Goal: Task Accomplishment & Management: Complete application form

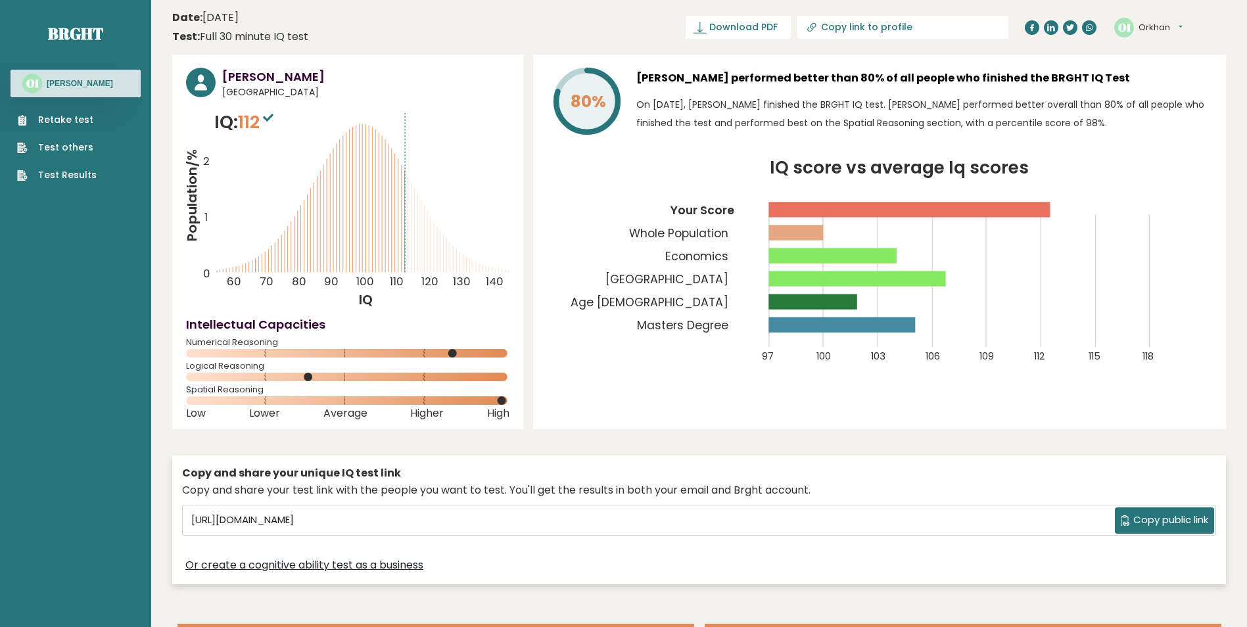
click at [74, 123] on link "Retake test" at bounding box center [57, 120] width 80 height 14
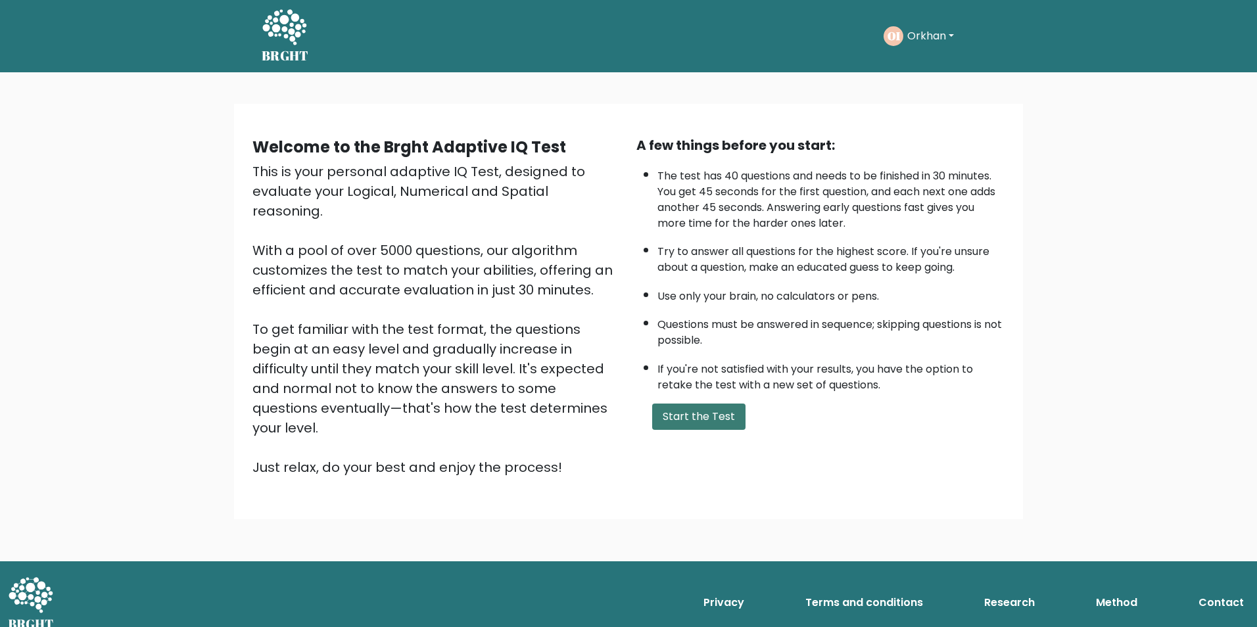
click at [721, 419] on button "Start the Test" at bounding box center [698, 417] width 93 height 26
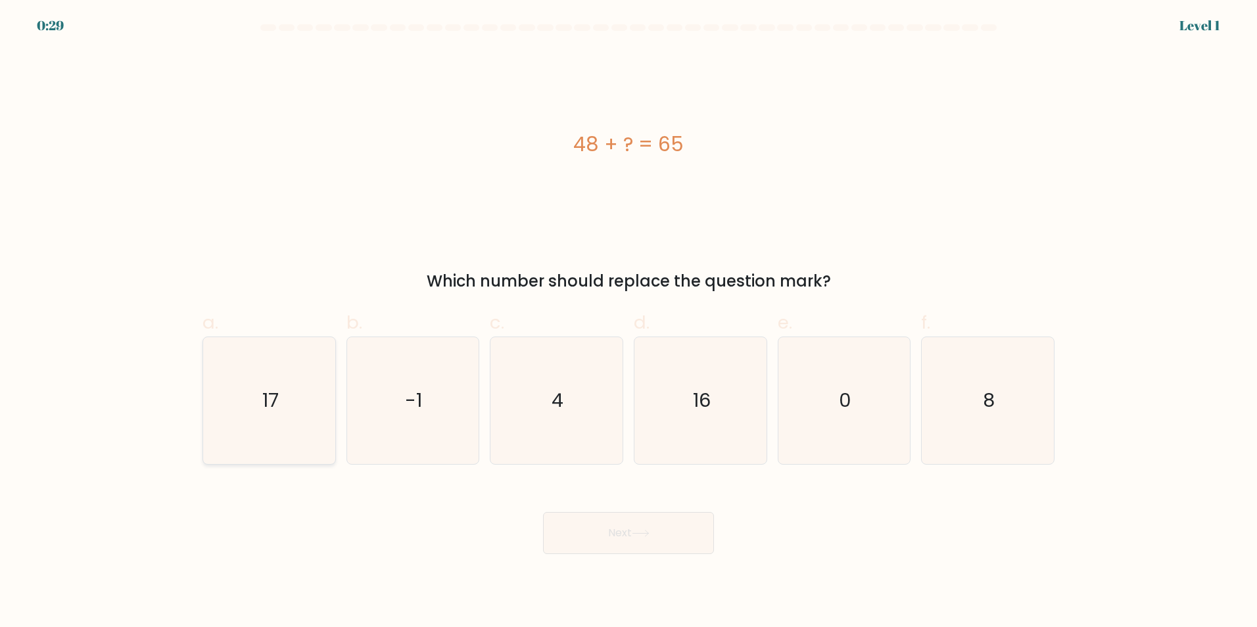
click at [235, 424] on icon "17" at bounding box center [269, 400] width 127 height 127
click at [628, 322] on input "a. 17" at bounding box center [628, 318] width 1 height 9
radio input "true"
click at [613, 525] on button "Next" at bounding box center [628, 533] width 171 height 42
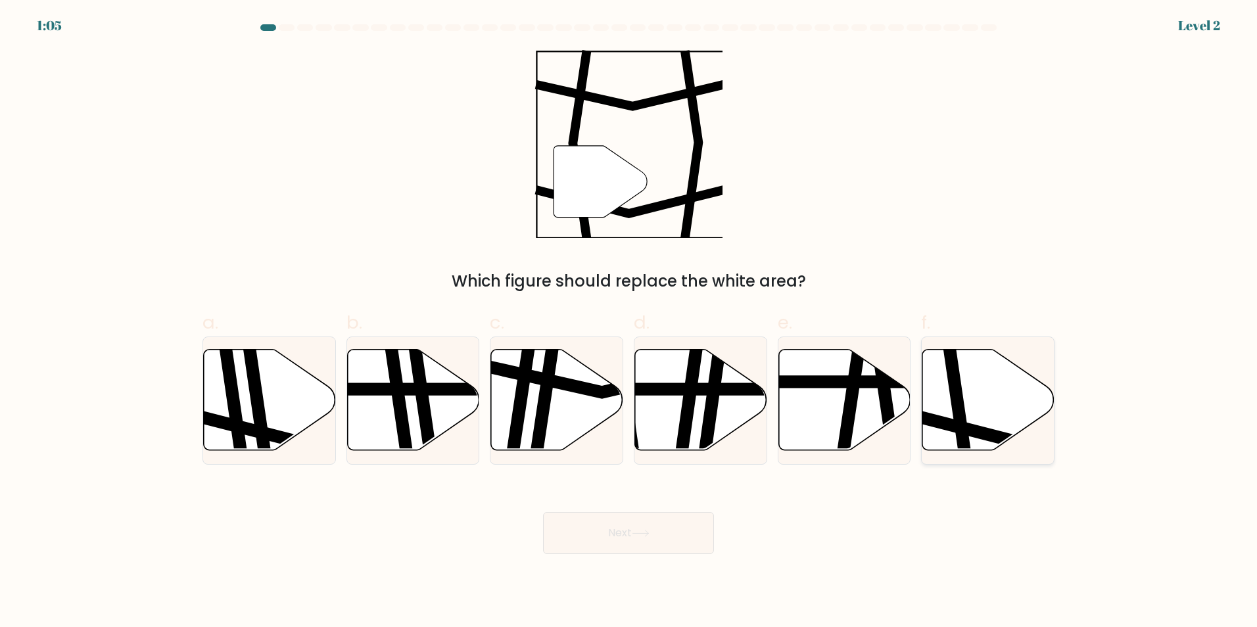
click at [972, 415] on icon at bounding box center [988, 399] width 132 height 101
click at [629, 322] on input "f." at bounding box center [628, 318] width 1 height 9
radio input "true"
click at [665, 517] on button "Next" at bounding box center [628, 533] width 171 height 42
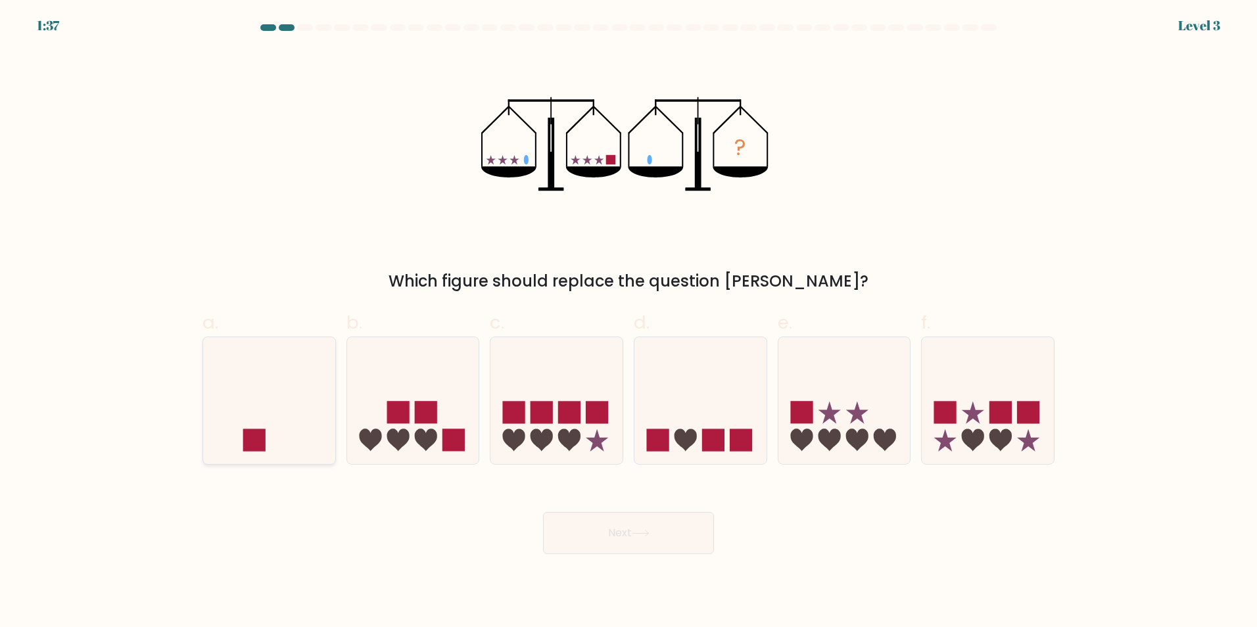
click at [259, 417] on icon at bounding box center [269, 400] width 132 height 109
click at [628, 322] on input "a." at bounding box center [628, 318] width 1 height 9
radio input "true"
click at [649, 535] on icon at bounding box center [641, 533] width 18 height 7
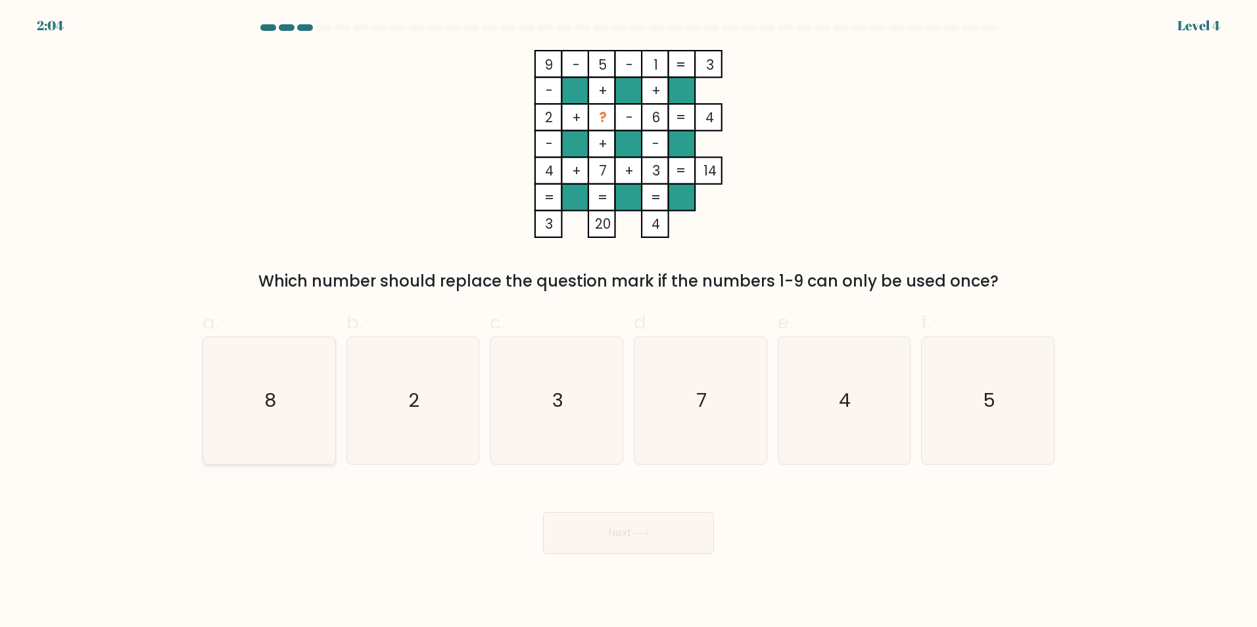
click at [287, 423] on icon "8" at bounding box center [269, 400] width 127 height 127
click at [628, 322] on input "a. 8" at bounding box center [628, 318] width 1 height 9
radio input "true"
click at [597, 521] on button "Next" at bounding box center [628, 533] width 171 height 42
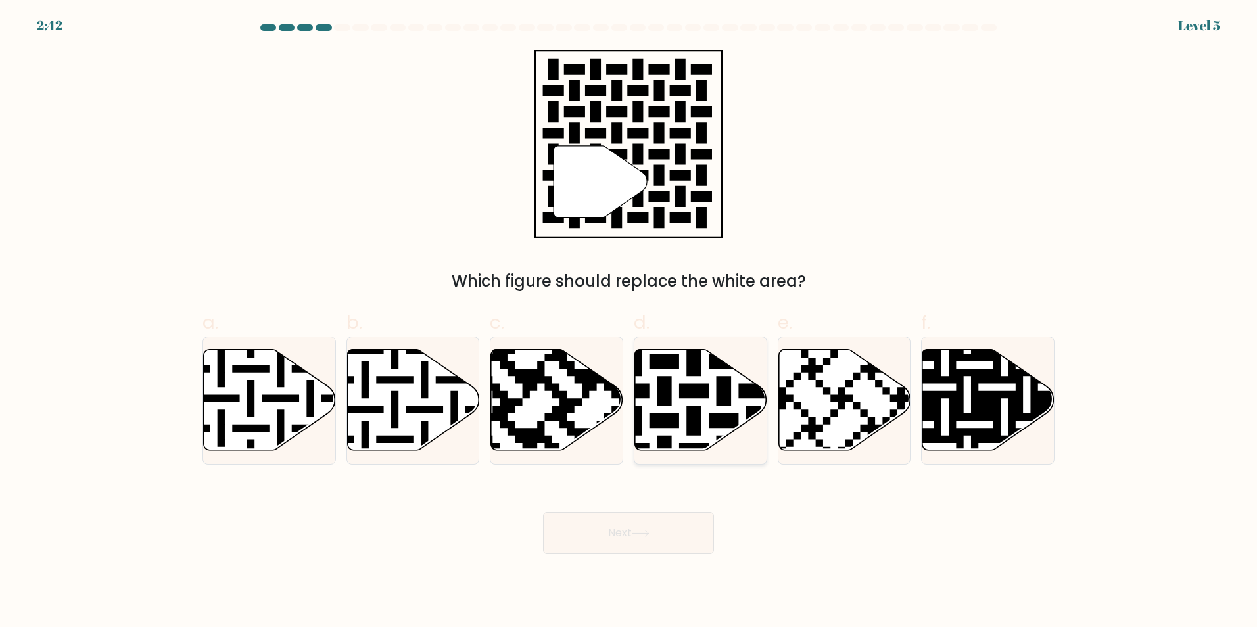
click at [713, 421] on icon at bounding box center [738, 345] width 239 height 239
click at [629, 322] on input "d." at bounding box center [628, 318] width 1 height 9
radio input "true"
click at [689, 534] on button "Next" at bounding box center [628, 533] width 171 height 42
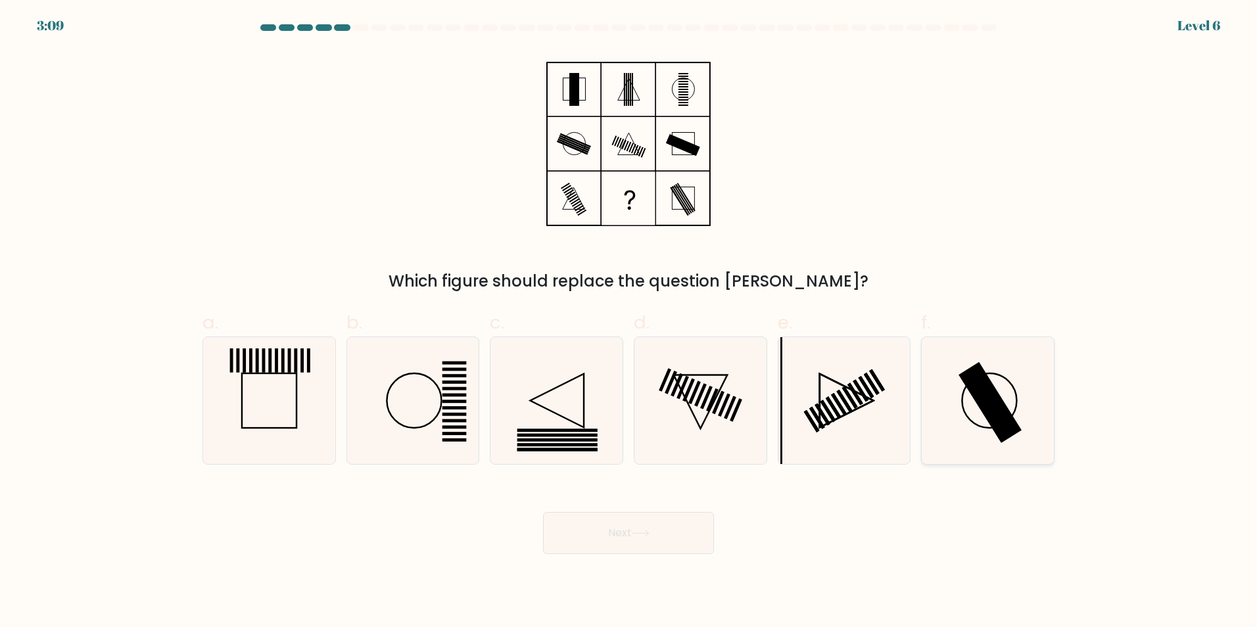
click at [981, 397] on rect at bounding box center [989, 402] width 63 height 81
click at [629, 322] on input "f." at bounding box center [628, 318] width 1 height 9
radio input "true"
click at [661, 542] on button "Next" at bounding box center [628, 533] width 171 height 42
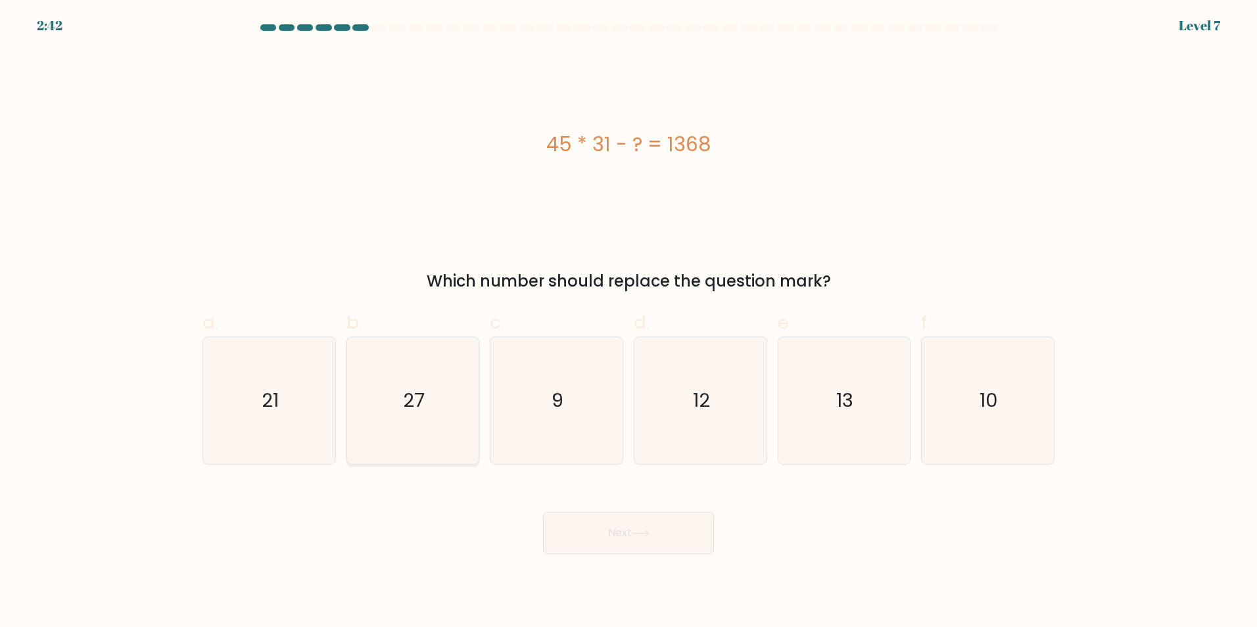
click at [428, 426] on icon "27" at bounding box center [412, 400] width 127 height 127
click at [628, 322] on input "b. 27" at bounding box center [628, 318] width 1 height 9
radio input "true"
click at [612, 525] on button "Next" at bounding box center [628, 533] width 171 height 42
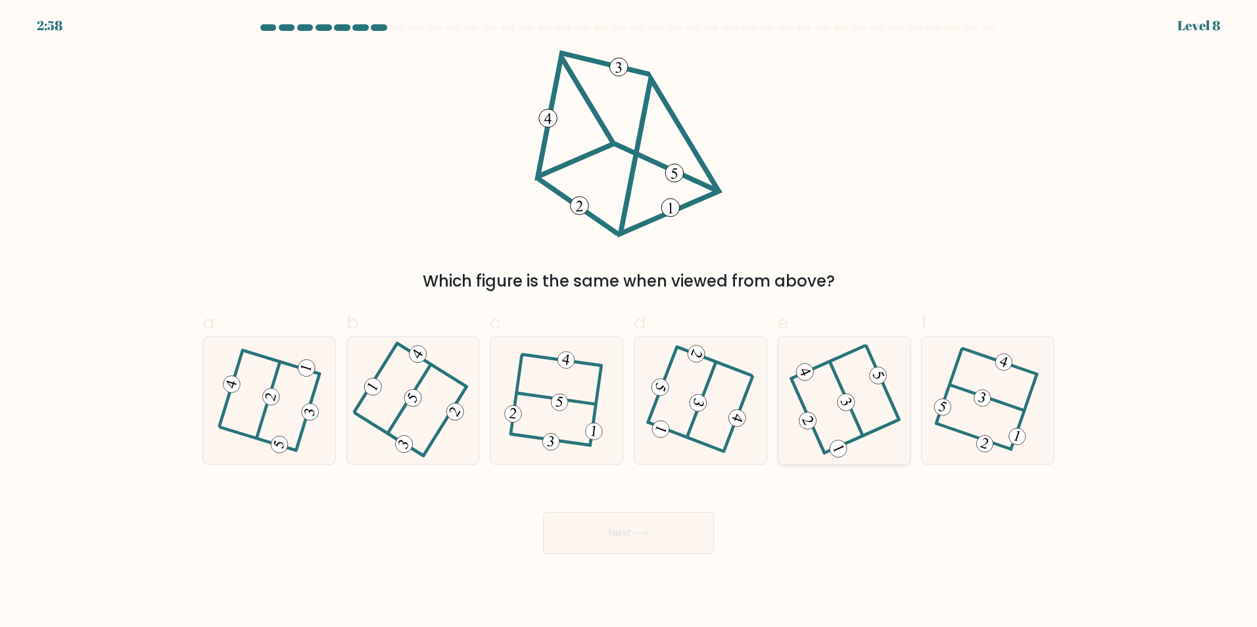
click at [876, 413] on icon at bounding box center [844, 400] width 102 height 101
click at [629, 322] on input "e." at bounding box center [628, 318] width 1 height 9
radio input "true"
click at [684, 528] on button "Next" at bounding box center [628, 533] width 171 height 42
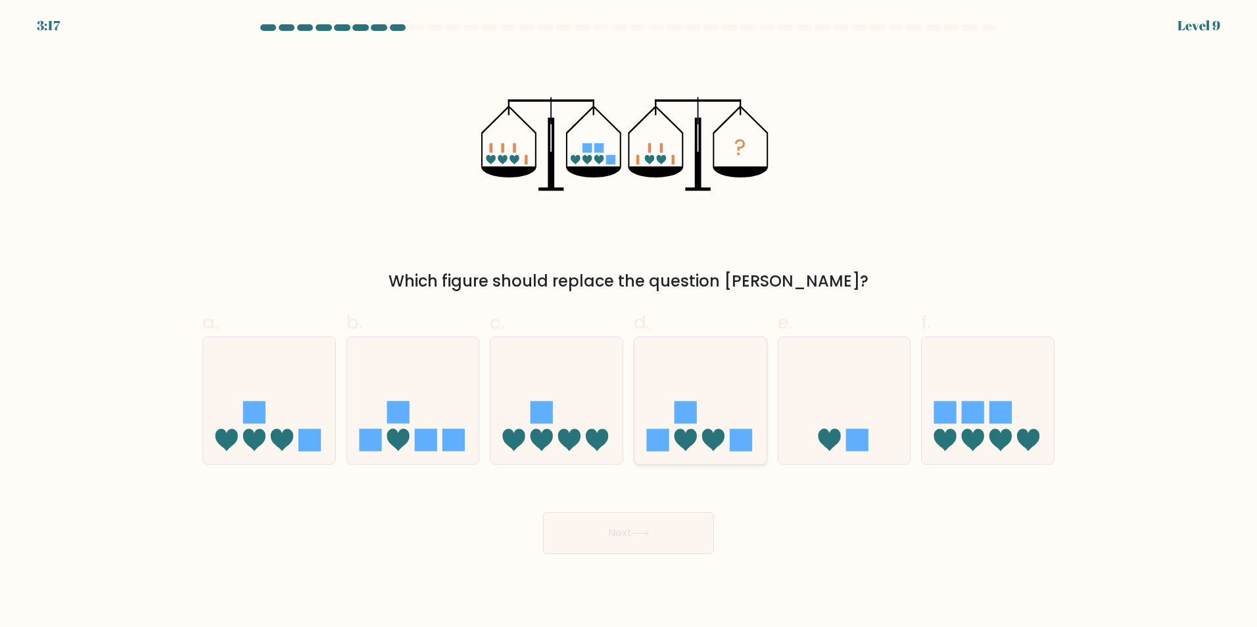
click at [692, 438] on icon at bounding box center [685, 440] width 22 height 22
click at [629, 322] on input "d." at bounding box center [628, 318] width 1 height 9
radio input "true"
click at [666, 530] on button "Next" at bounding box center [628, 533] width 171 height 42
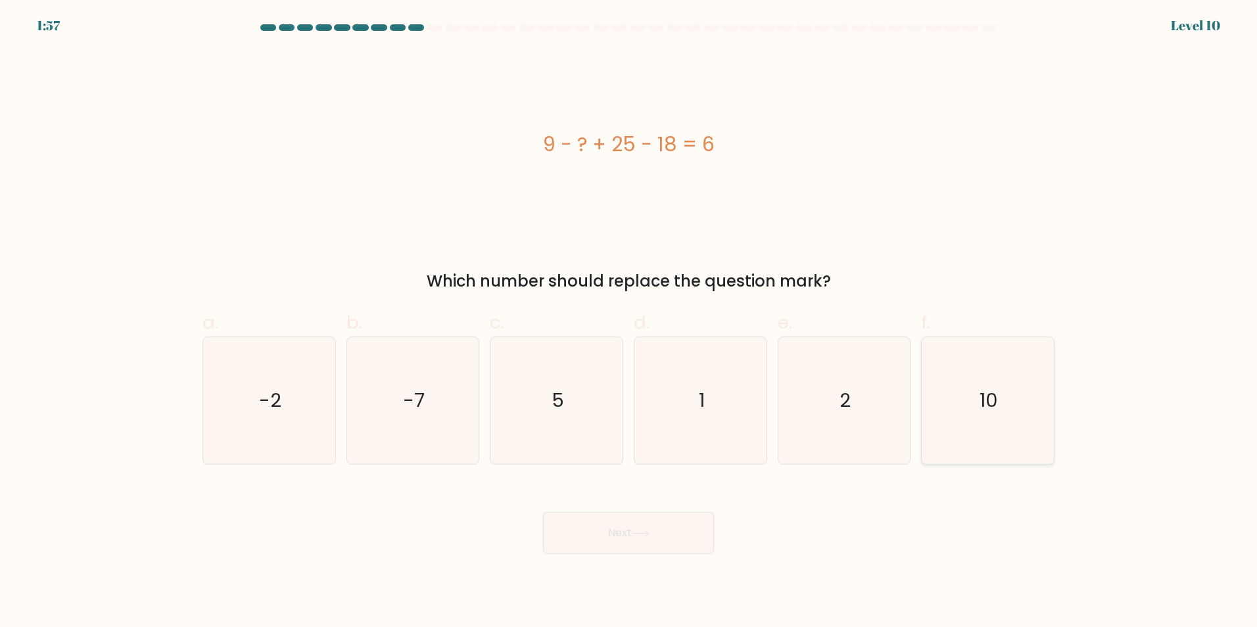
click at [981, 369] on icon "10" at bounding box center [987, 400] width 127 height 127
click at [629, 322] on input "f. 10" at bounding box center [628, 318] width 1 height 9
radio input "true"
click at [659, 524] on button "Next" at bounding box center [628, 533] width 171 height 42
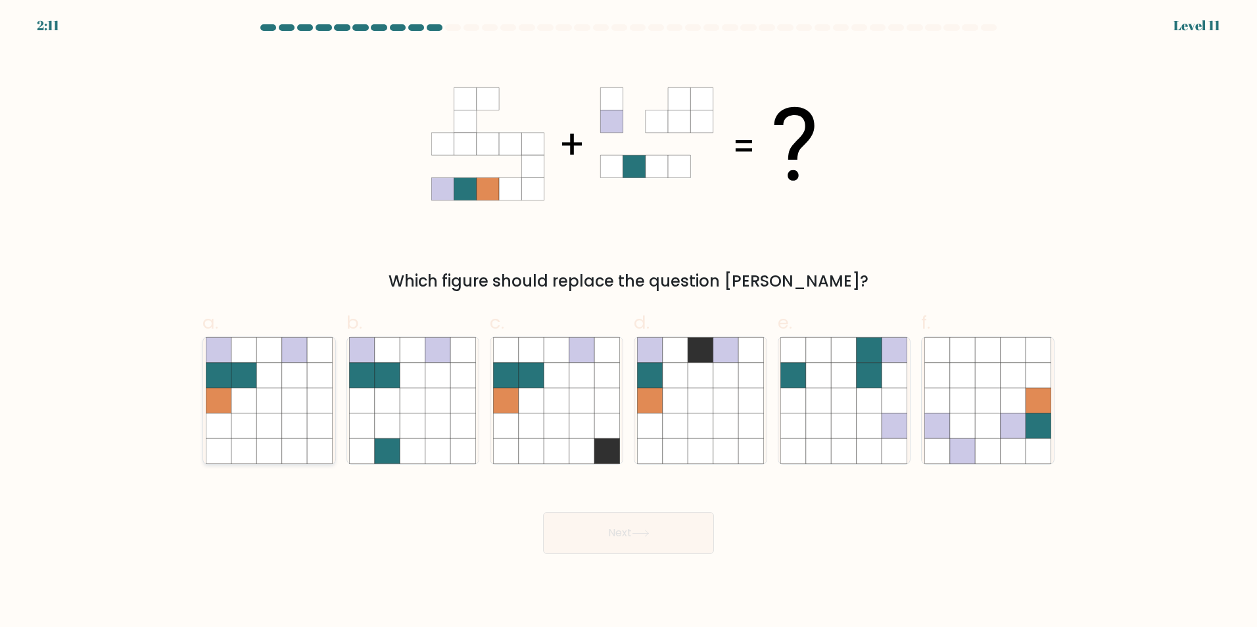
click at [240, 405] on icon at bounding box center [243, 400] width 25 height 25
click at [628, 322] on input "a." at bounding box center [628, 318] width 1 height 9
radio input "true"
click at [621, 521] on button "Next" at bounding box center [628, 533] width 171 height 42
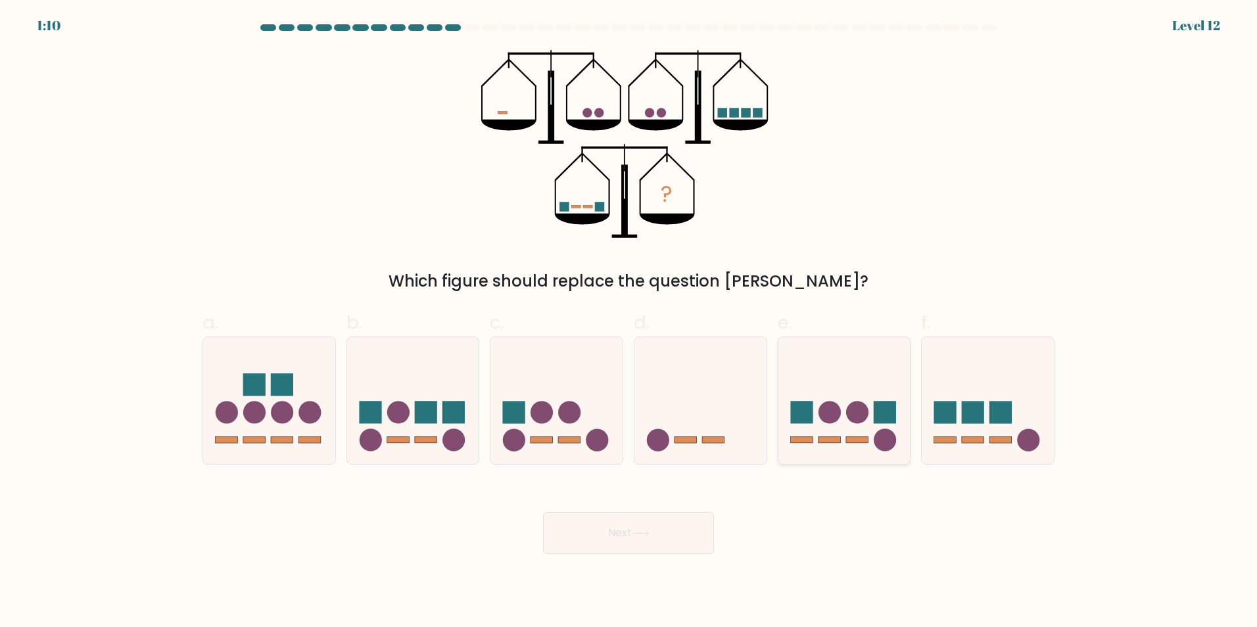
click at [902, 415] on icon at bounding box center [844, 400] width 132 height 109
click at [629, 322] on input "e." at bounding box center [628, 318] width 1 height 9
radio input "true"
click at [569, 532] on button "Next" at bounding box center [628, 533] width 171 height 42
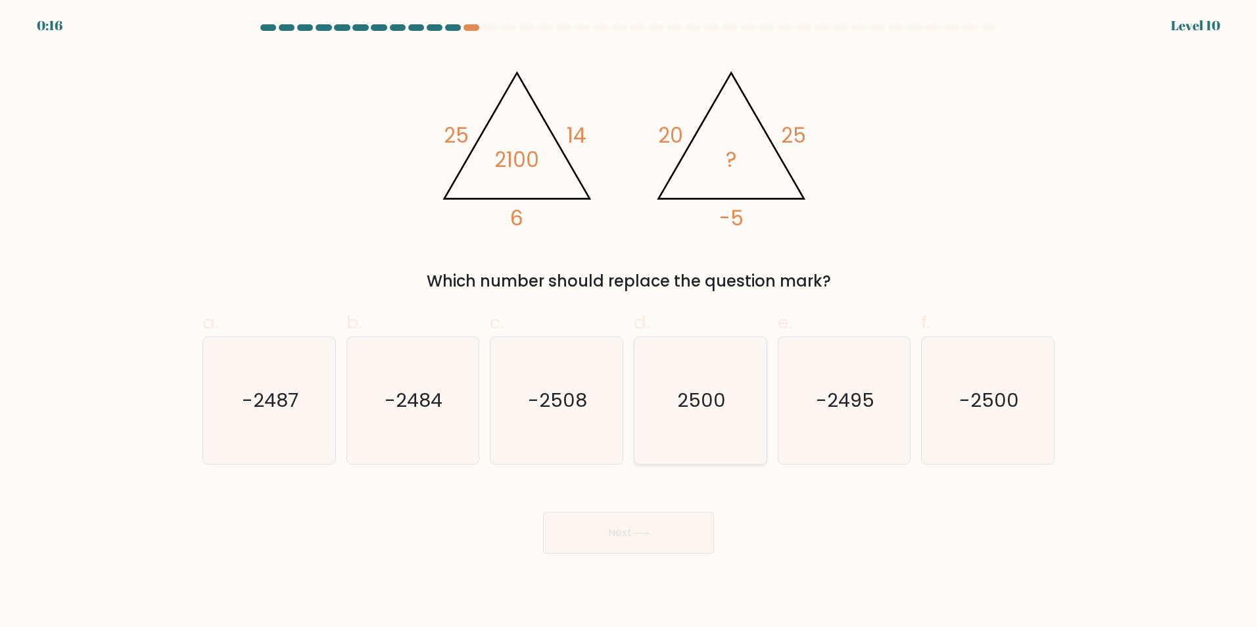
click at [732, 390] on icon "2500" at bounding box center [700, 400] width 127 height 127
click at [629, 322] on input "d. 2500" at bounding box center [628, 318] width 1 height 9
radio input "true"
click at [674, 526] on button "Next" at bounding box center [628, 533] width 171 height 42
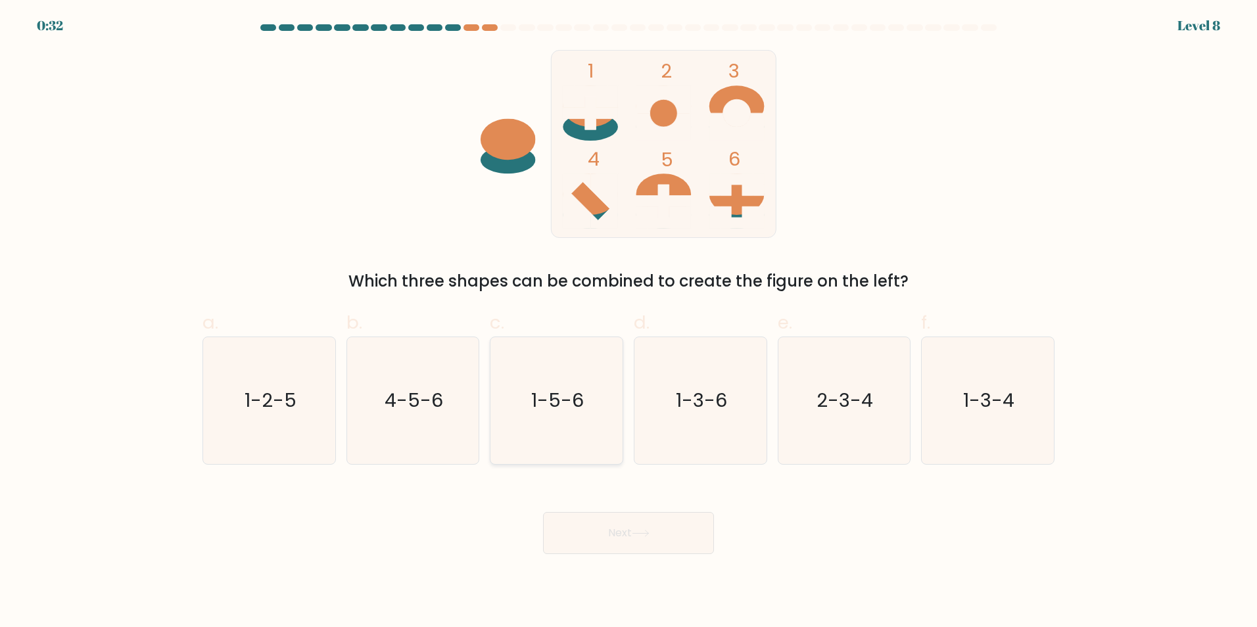
click at [568, 411] on text "1-5-6" at bounding box center [558, 400] width 53 height 26
click at [628, 322] on input "c. 1-5-6" at bounding box center [628, 318] width 1 height 9
radio input "true"
click at [610, 516] on button "Next" at bounding box center [628, 533] width 171 height 42
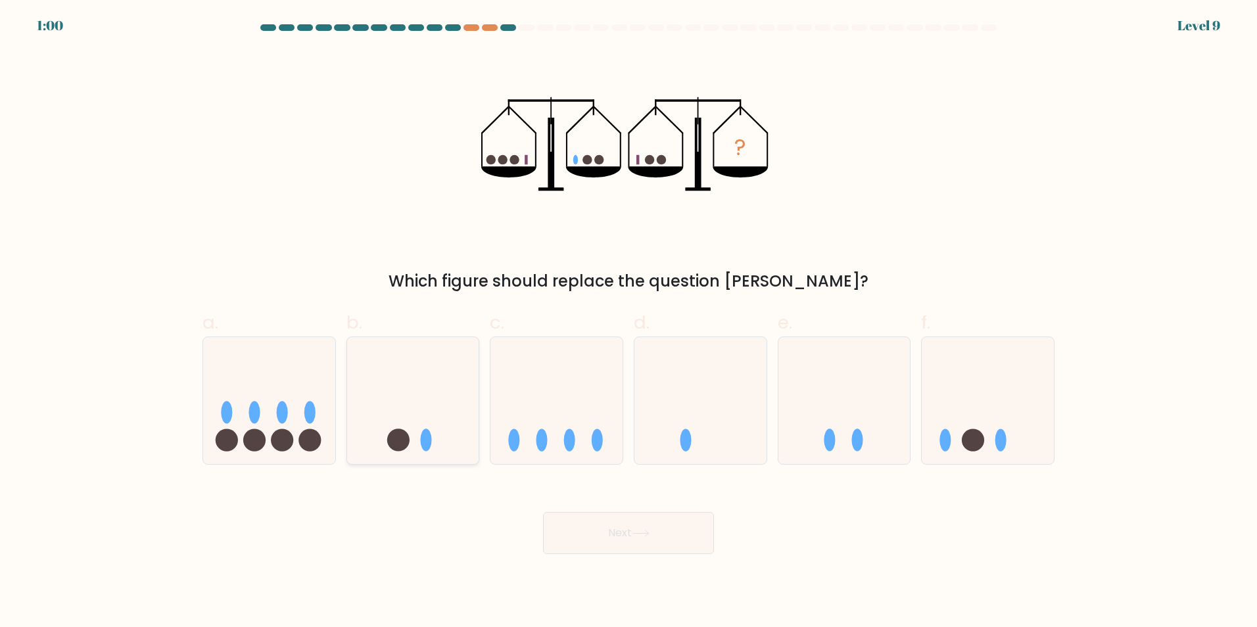
click at [431, 388] on icon at bounding box center [413, 400] width 132 height 109
click at [628, 322] on input "b." at bounding box center [628, 318] width 1 height 9
radio input "true"
click at [617, 542] on button "Next" at bounding box center [628, 533] width 171 height 42
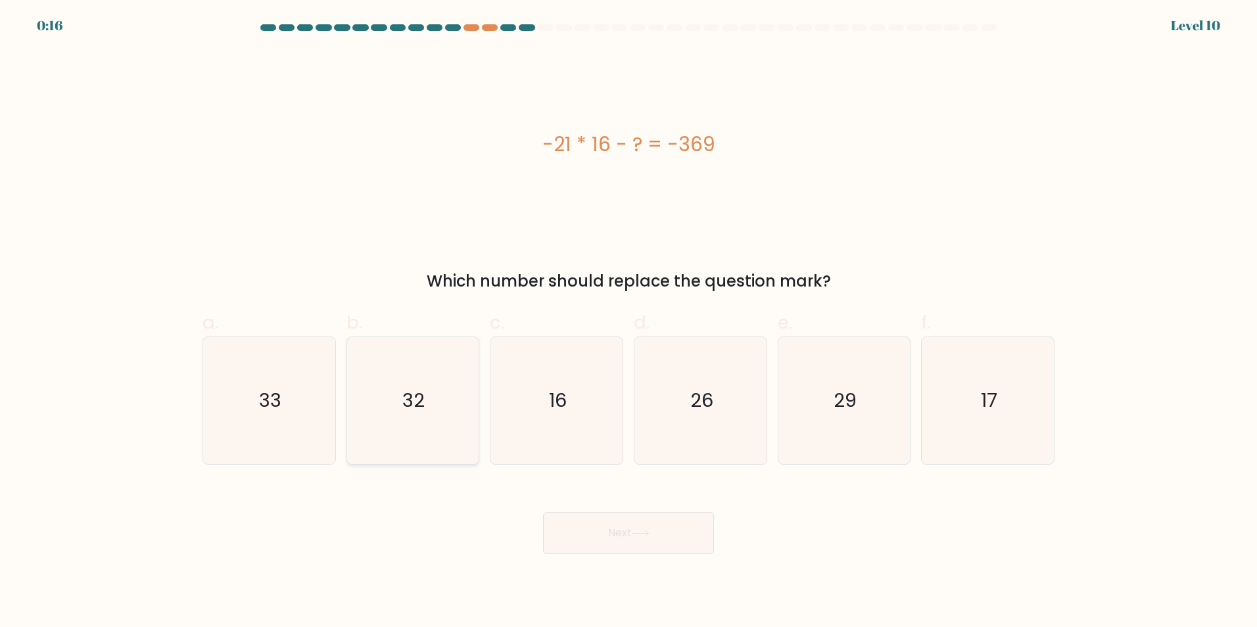
click at [467, 382] on icon "32" at bounding box center [412, 400] width 127 height 127
click at [628, 322] on input "b. 32" at bounding box center [628, 318] width 1 height 9
radio input "true"
click at [594, 531] on button "Next" at bounding box center [628, 533] width 171 height 42
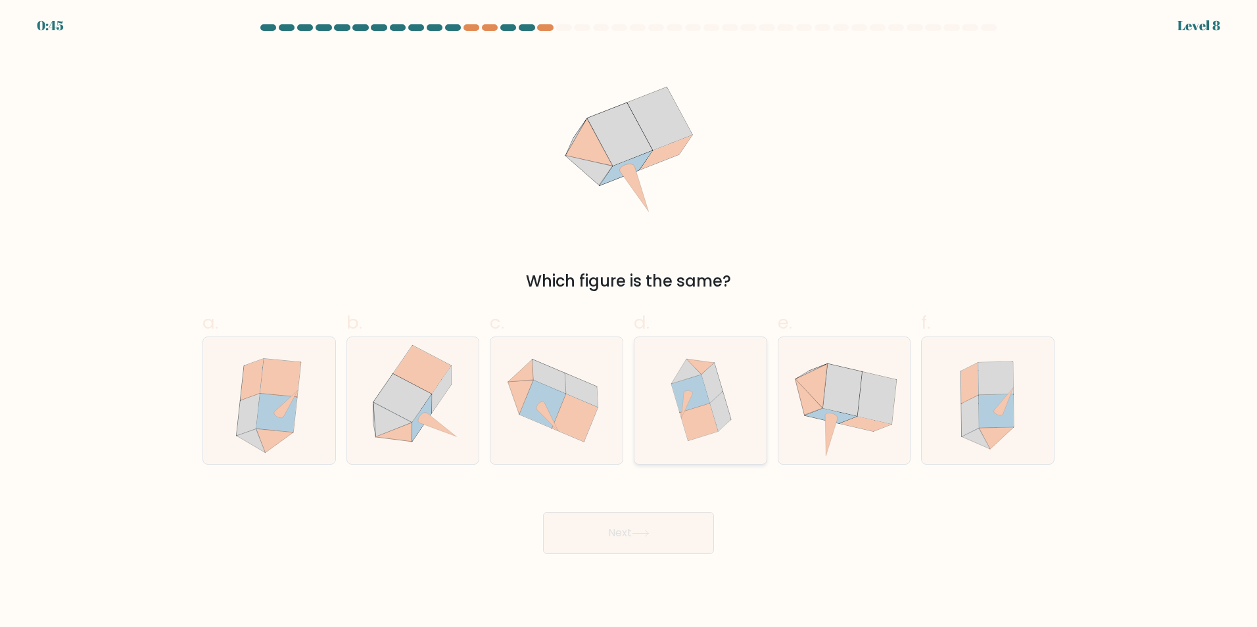
click at [693, 430] on icon at bounding box center [699, 421] width 38 height 37
click at [629, 322] on input "d." at bounding box center [628, 318] width 1 height 9
radio input "true"
click at [671, 533] on button "Next" at bounding box center [628, 533] width 171 height 42
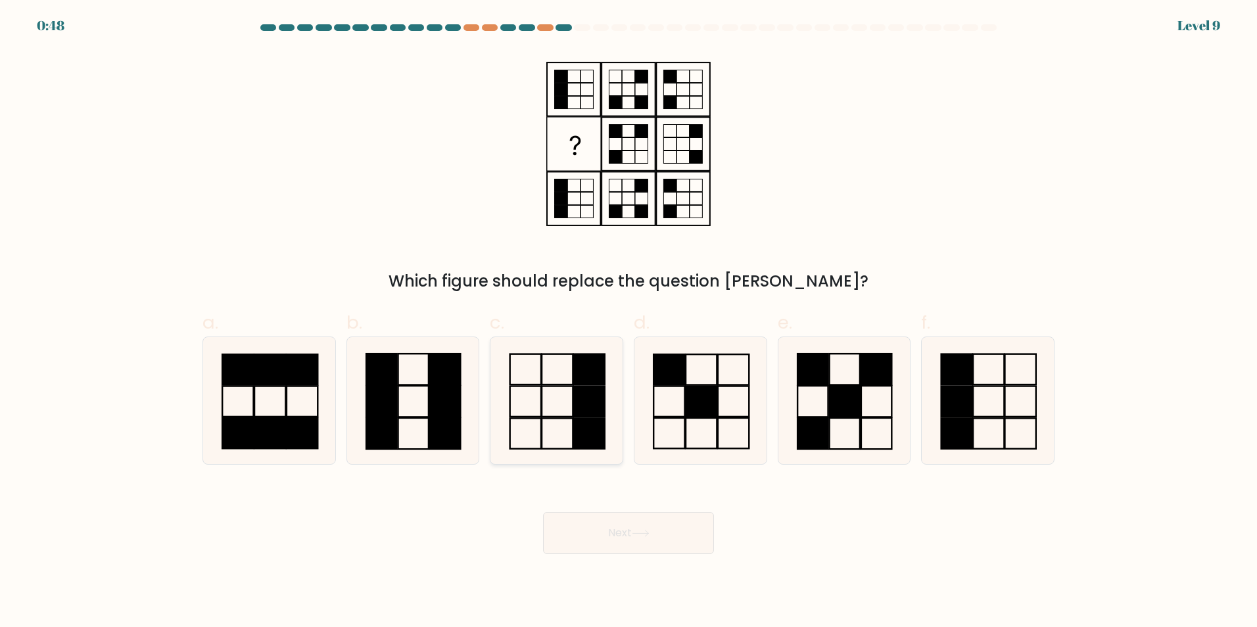
click at [555, 415] on icon at bounding box center [556, 400] width 127 height 127
click at [628, 322] on input "c." at bounding box center [628, 318] width 1 height 9
radio input "true"
click at [630, 536] on button "Next" at bounding box center [628, 533] width 171 height 42
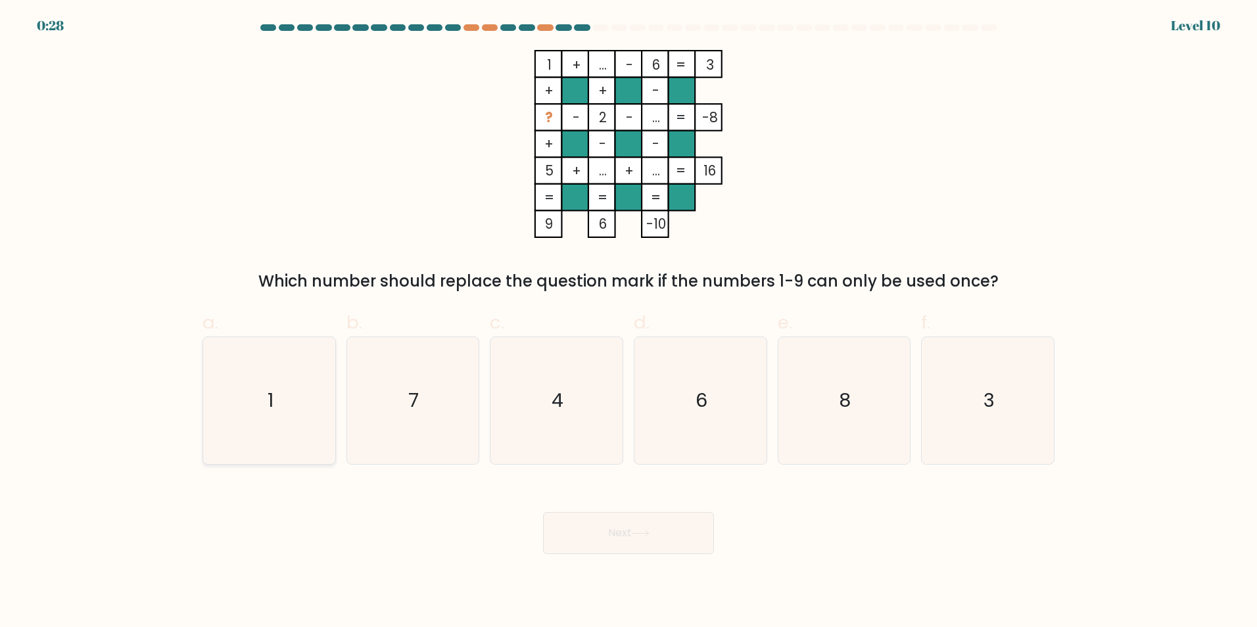
click at [240, 411] on icon "1" at bounding box center [269, 400] width 127 height 127
click at [628, 322] on input "a. 1" at bounding box center [628, 318] width 1 height 9
radio input "true"
click at [614, 536] on button "Next" at bounding box center [628, 533] width 171 height 42
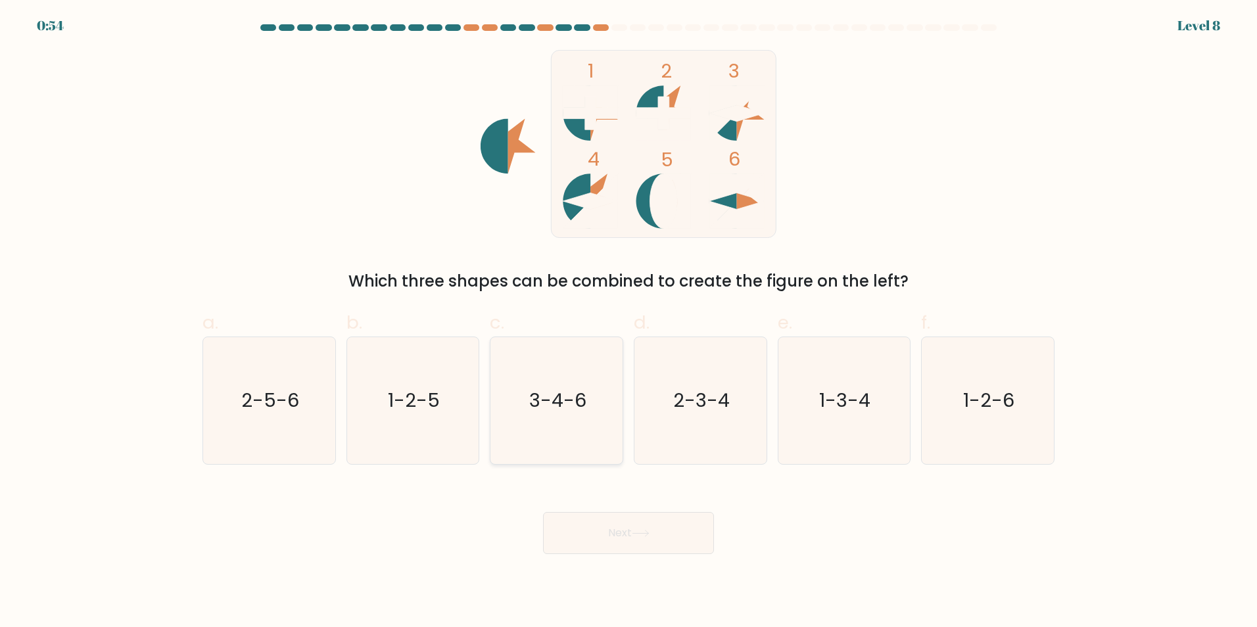
click at [590, 419] on icon "3-4-6" at bounding box center [556, 400] width 127 height 127
click at [628, 322] on input "c. 3-4-6" at bounding box center [628, 318] width 1 height 9
radio input "true"
click at [623, 523] on button "Next" at bounding box center [628, 533] width 171 height 42
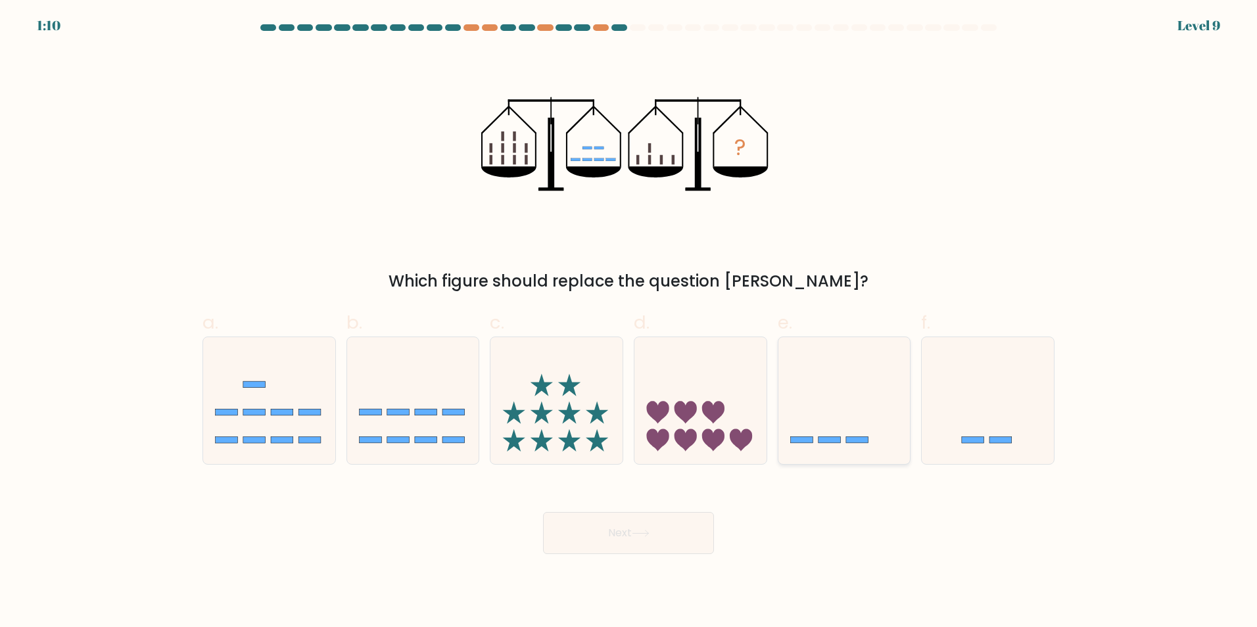
click at [785, 407] on icon at bounding box center [844, 400] width 132 height 109
click at [629, 322] on input "e." at bounding box center [628, 318] width 1 height 9
radio input "true"
click at [659, 543] on button "Next" at bounding box center [628, 533] width 171 height 42
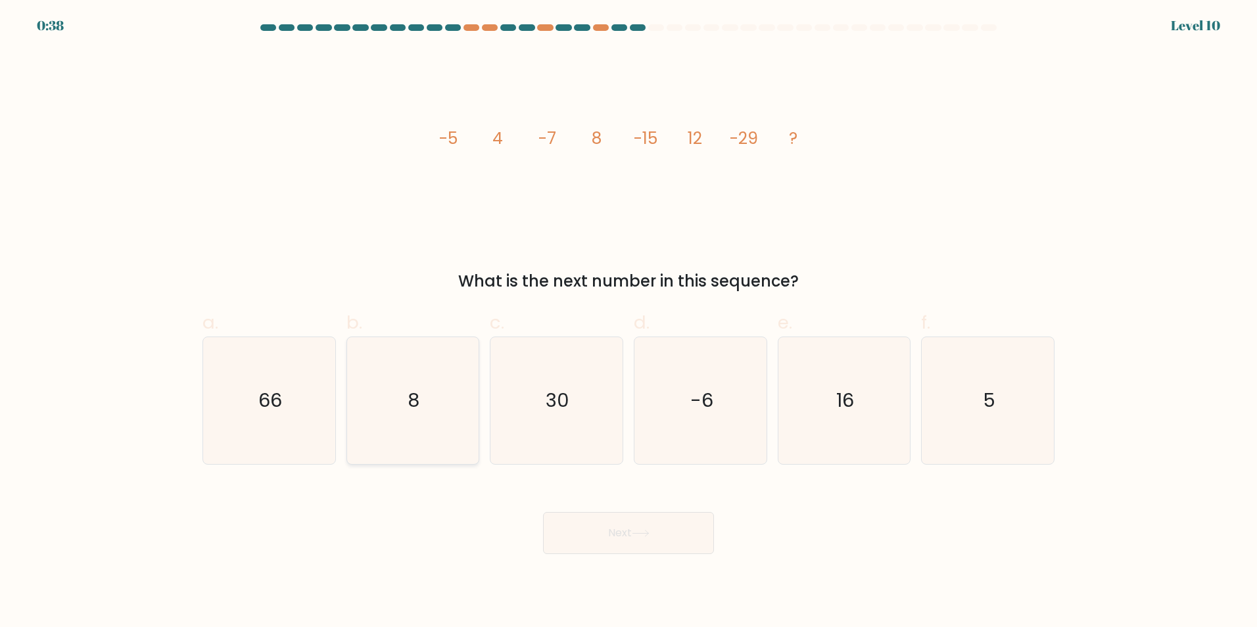
click at [348, 433] on div "8" at bounding box center [412, 401] width 133 height 128
click at [628, 322] on input "b. 8" at bounding box center [628, 318] width 1 height 9
radio input "true"
click at [290, 433] on icon "66" at bounding box center [269, 400] width 127 height 127
click at [628, 322] on input "a. 66" at bounding box center [628, 318] width 1 height 9
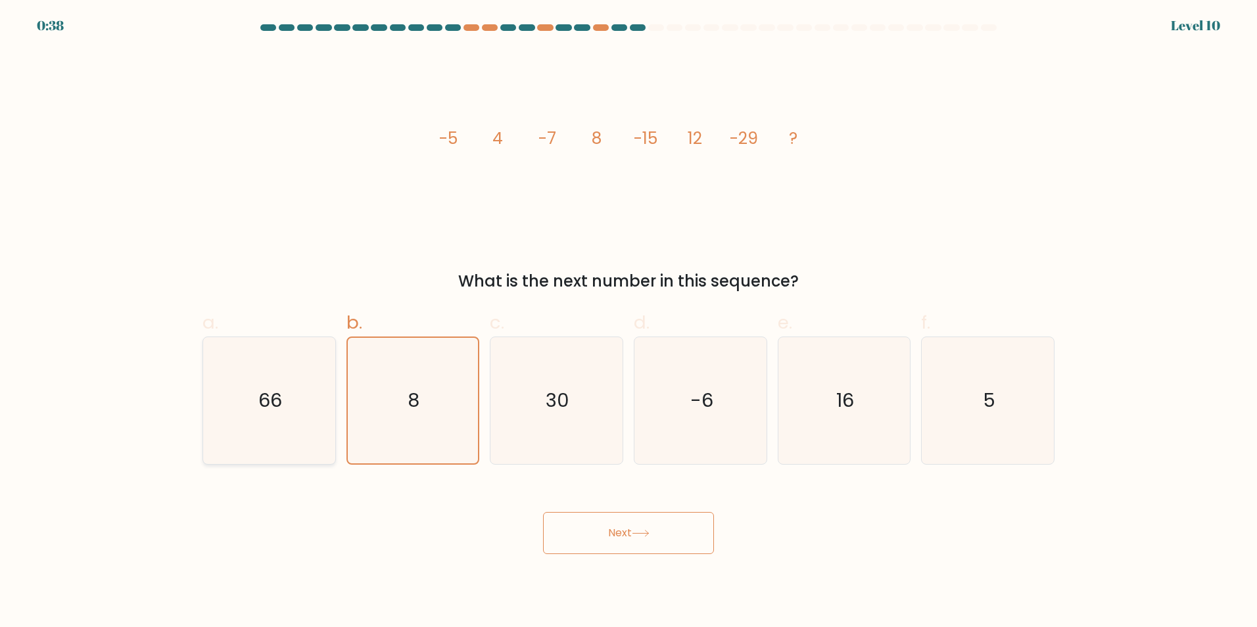
radio input "true"
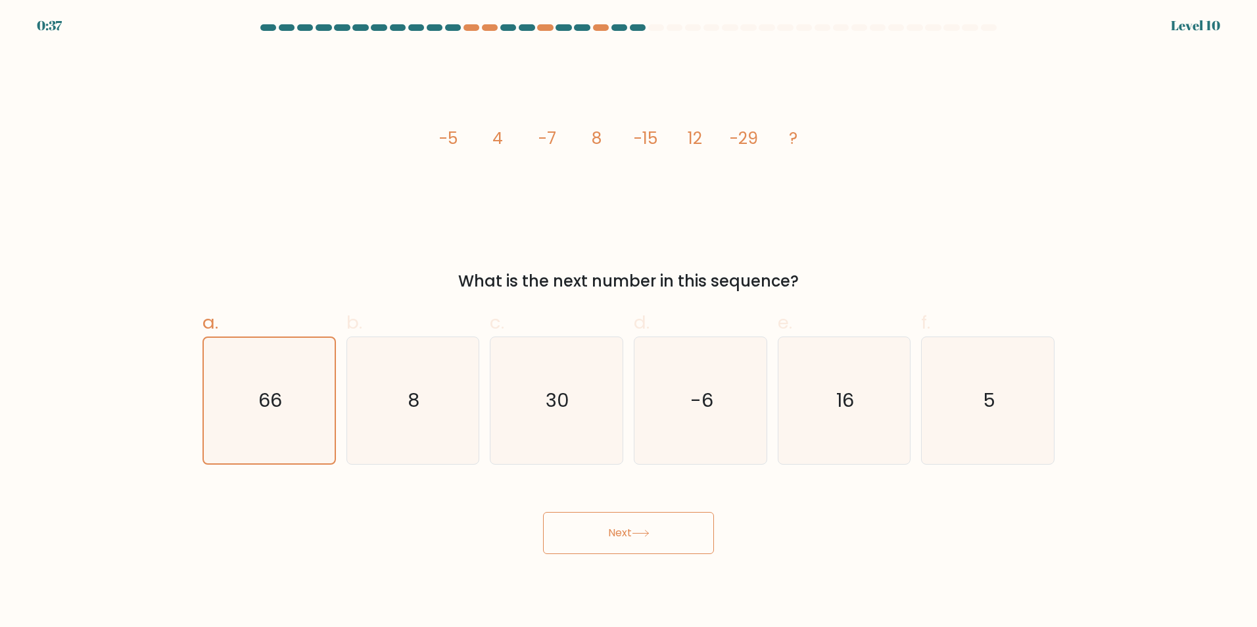
click at [596, 538] on button "Next" at bounding box center [628, 533] width 171 height 42
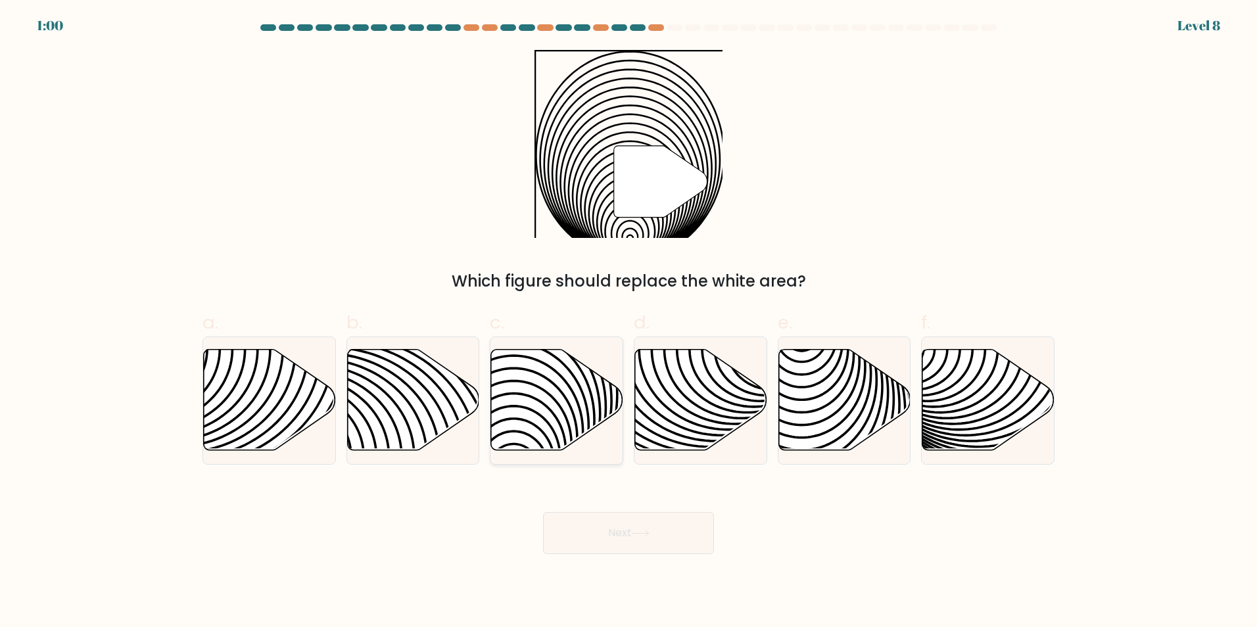
click at [550, 413] on icon at bounding box center [557, 399] width 132 height 101
click at [628, 322] on input "c." at bounding box center [628, 318] width 1 height 9
radio input "true"
click at [671, 532] on button "Next" at bounding box center [628, 533] width 171 height 42
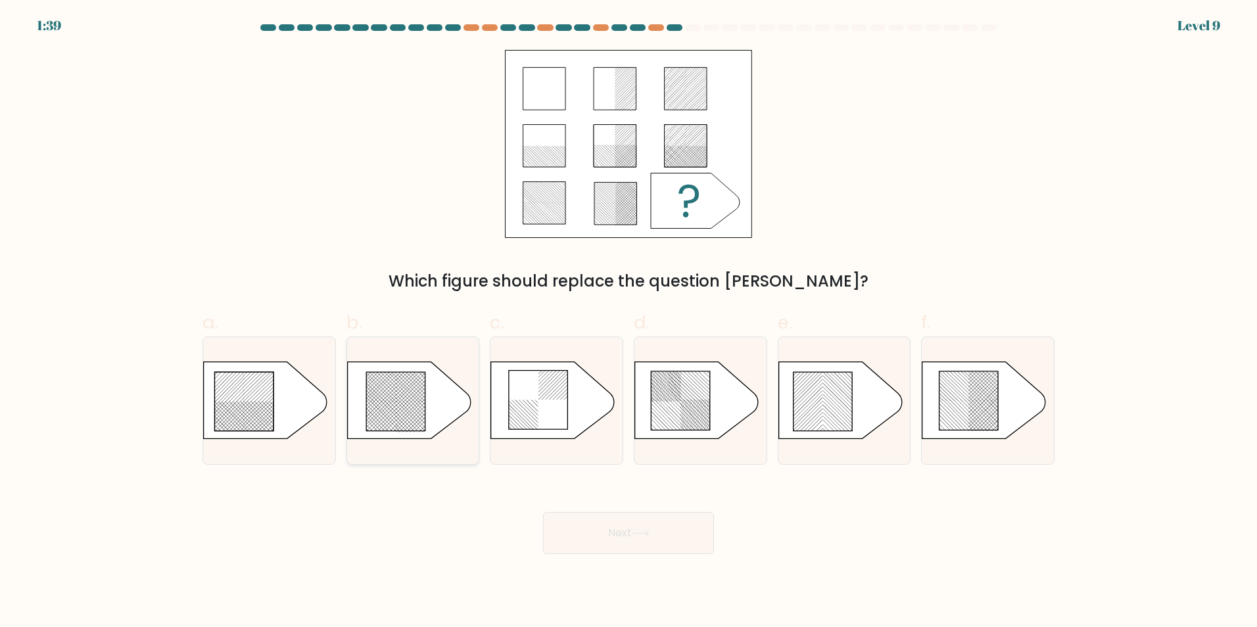
click at [419, 392] on icon at bounding box center [395, 401] width 59 height 59
click at [628, 322] on input "b." at bounding box center [628, 318] width 1 height 9
radio input "true"
click at [636, 546] on button "Next" at bounding box center [628, 533] width 171 height 42
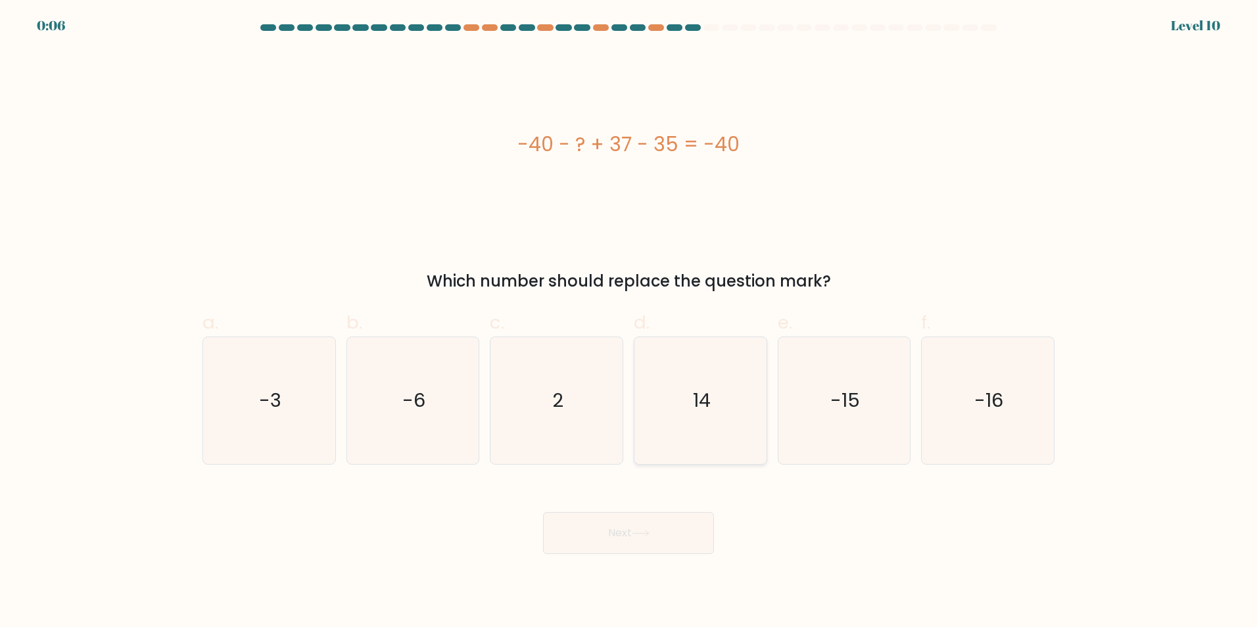
click at [726, 409] on icon "14" at bounding box center [700, 400] width 127 height 127
click at [629, 322] on input "d. 14" at bounding box center [628, 318] width 1 height 9
radio input "true"
click at [691, 535] on button "Next" at bounding box center [628, 533] width 171 height 42
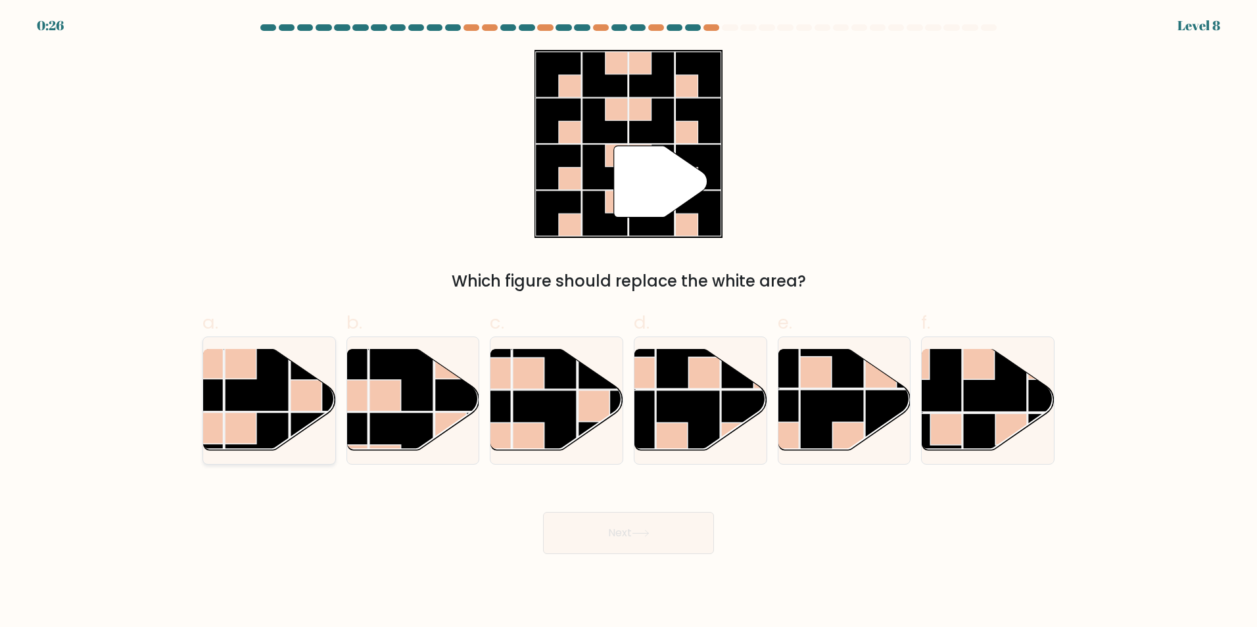
click at [263, 410] on rect at bounding box center [257, 379] width 64 height 64
click at [628, 322] on input "a." at bounding box center [628, 318] width 1 height 9
radio input "true"
click at [580, 529] on button "Next" at bounding box center [628, 533] width 171 height 42
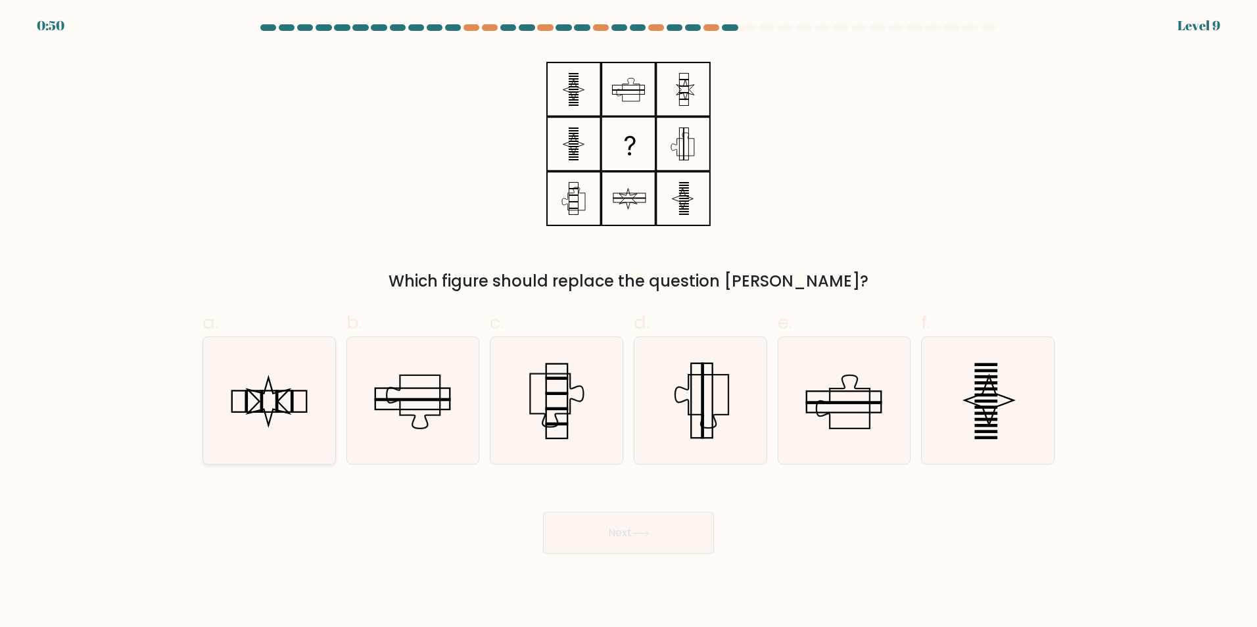
click at [300, 406] on icon at bounding box center [269, 400] width 127 height 127
click at [628, 322] on input "a." at bounding box center [628, 318] width 1 height 9
radio input "true"
click at [622, 534] on button "Next" at bounding box center [628, 533] width 171 height 42
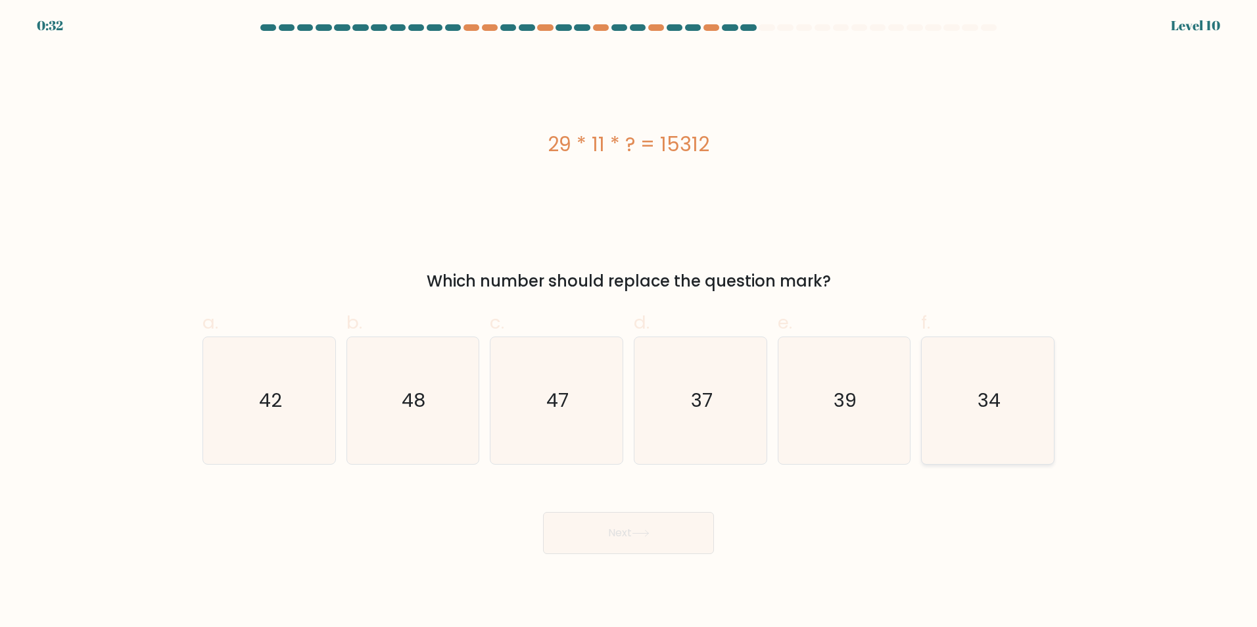
click at [948, 392] on icon "34" at bounding box center [987, 400] width 127 height 127
click at [629, 322] on input "f. 34" at bounding box center [628, 318] width 1 height 9
radio input "true"
click at [701, 527] on button "Next" at bounding box center [628, 533] width 171 height 42
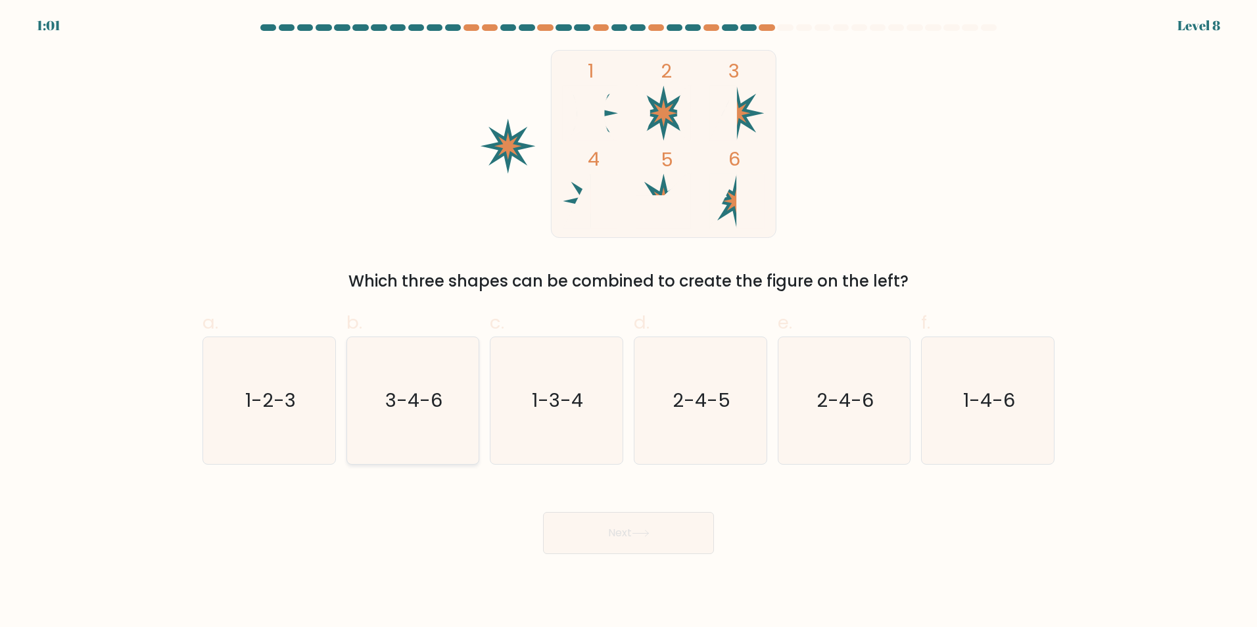
click at [429, 415] on icon "3-4-6" at bounding box center [412, 400] width 127 height 127
click at [628, 322] on input "b. 3-4-6" at bounding box center [628, 318] width 1 height 9
radio input "true"
click at [577, 514] on button "Next" at bounding box center [628, 533] width 171 height 42
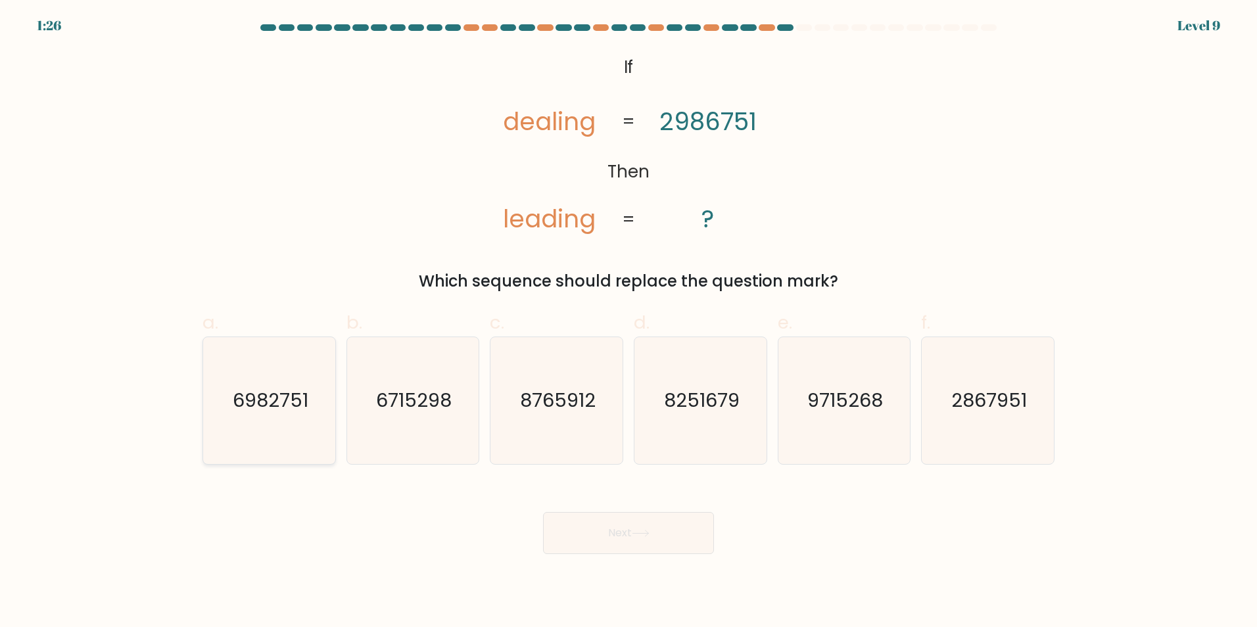
click at [274, 414] on icon "6982751" at bounding box center [269, 400] width 127 height 127
click at [628, 322] on input "a. 6982751" at bounding box center [628, 318] width 1 height 9
radio input "true"
click at [629, 517] on button "Next" at bounding box center [628, 533] width 171 height 42
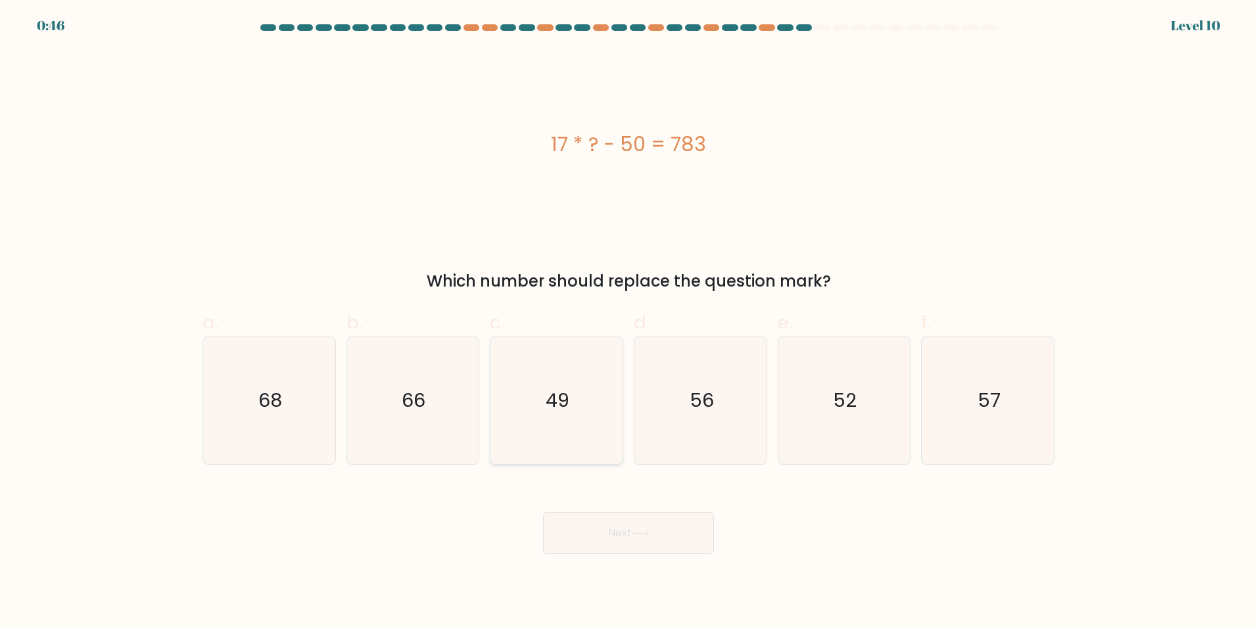
click at [562, 399] on text "49" at bounding box center [558, 400] width 24 height 26
click at [628, 322] on input "c. 49" at bounding box center [628, 318] width 1 height 9
radio input "true"
click at [632, 530] on button "Next" at bounding box center [628, 533] width 171 height 42
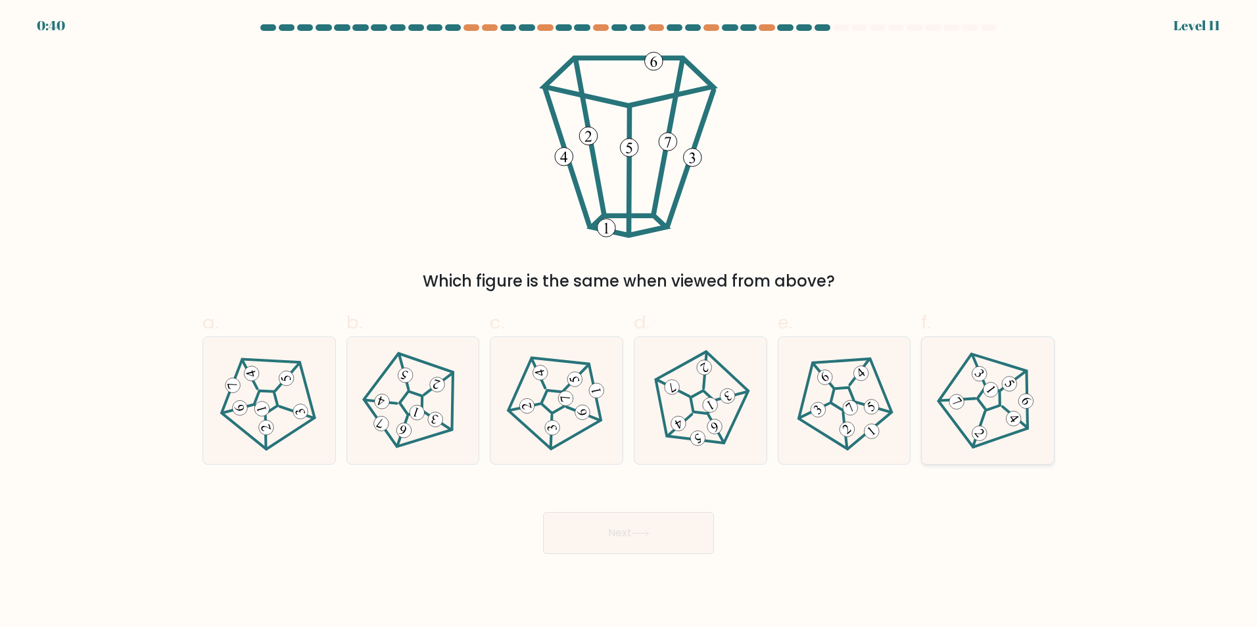
click at [1002, 430] on icon at bounding box center [987, 400] width 101 height 101
click at [629, 322] on input "f." at bounding box center [628, 318] width 1 height 9
radio input "true"
click at [676, 537] on button "Next" at bounding box center [628, 533] width 171 height 42
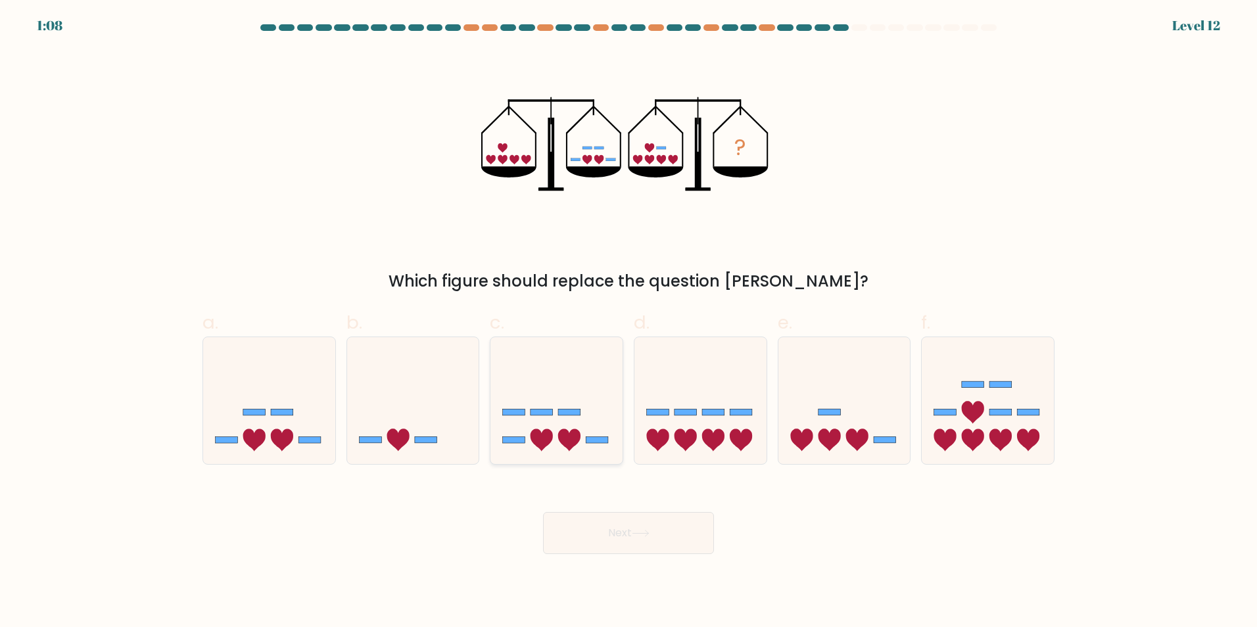
click at [546, 437] on icon at bounding box center [541, 440] width 22 height 22
click at [628, 322] on input "c." at bounding box center [628, 318] width 1 height 9
radio input "true"
click at [632, 544] on button "Next" at bounding box center [628, 533] width 171 height 42
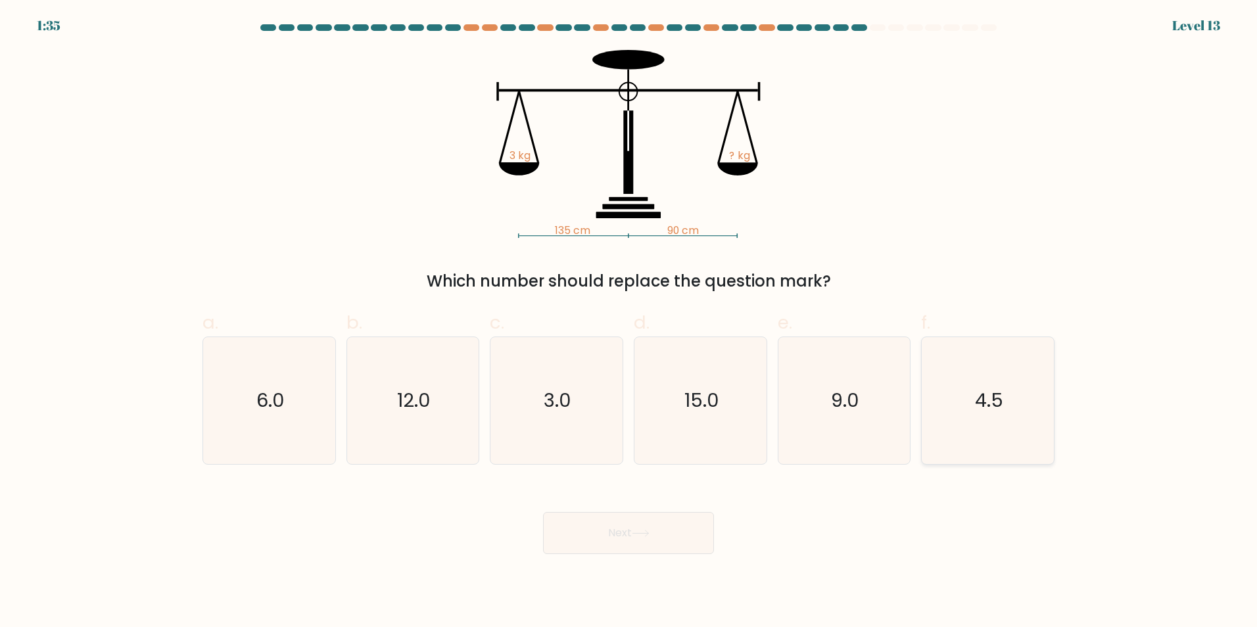
click at [970, 417] on icon "4.5" at bounding box center [987, 400] width 127 height 127
click at [629, 322] on input "f. 4.5" at bounding box center [628, 318] width 1 height 9
radio input "true"
click at [672, 525] on button "Next" at bounding box center [628, 533] width 171 height 42
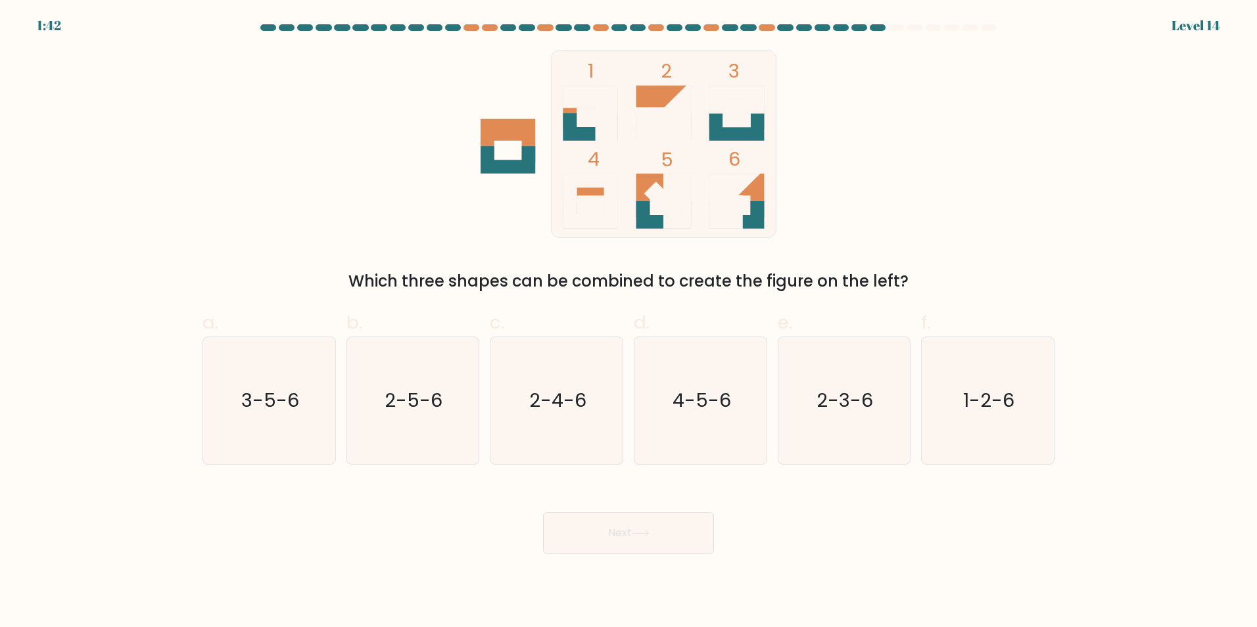
click at [743, 194] on icon at bounding box center [736, 196] width 55 height 44
click at [981, 399] on text "1-2-6" at bounding box center [989, 400] width 51 height 26
click at [629, 322] on input "f. 1-2-6" at bounding box center [628, 318] width 1 height 9
radio input "true"
click at [652, 538] on button "Next" at bounding box center [628, 533] width 171 height 42
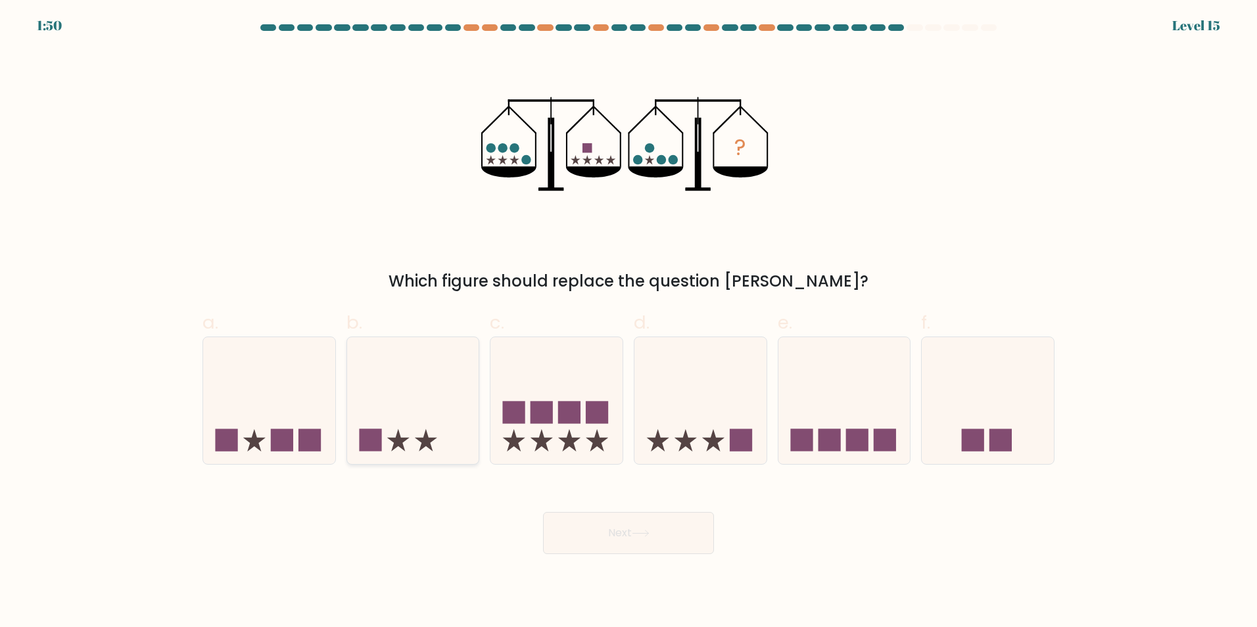
click at [436, 441] on icon at bounding box center [413, 400] width 132 height 109
click at [628, 322] on input "b." at bounding box center [628, 318] width 1 height 9
radio input "true"
click at [619, 538] on button "Next" at bounding box center [628, 533] width 171 height 42
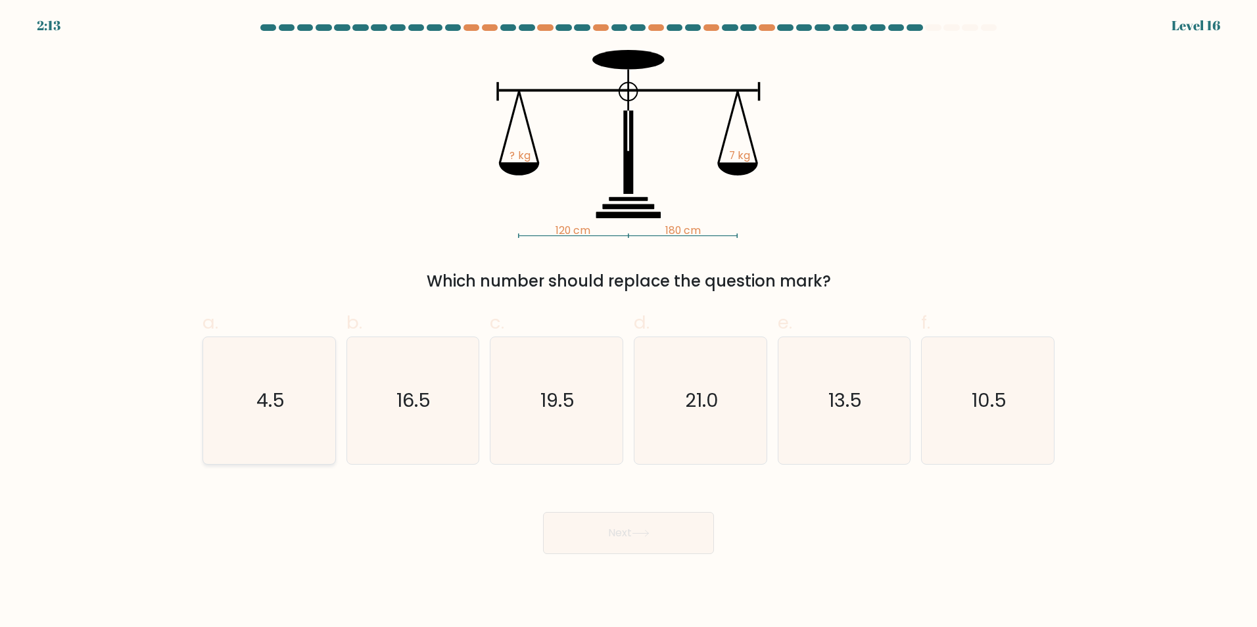
click at [299, 435] on icon "4.5" at bounding box center [269, 400] width 127 height 127
click at [628, 322] on input "a. 4.5" at bounding box center [628, 318] width 1 height 9
radio input "true"
click at [618, 530] on button "Next" at bounding box center [628, 533] width 171 height 42
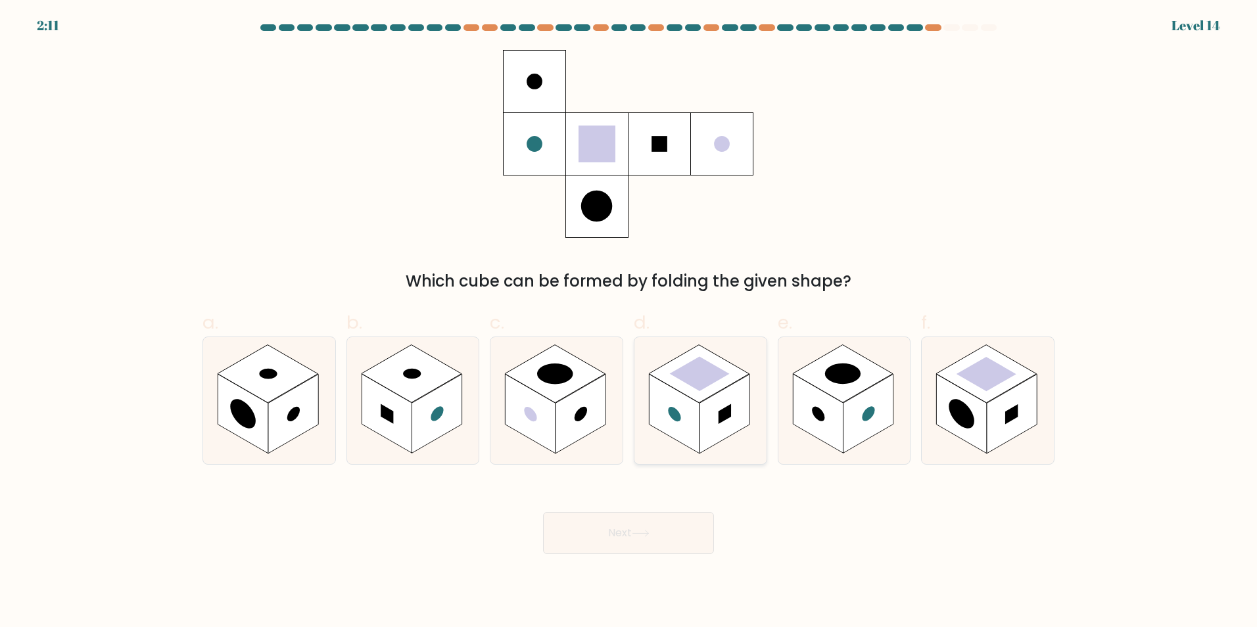
click at [715, 429] on rect at bounding box center [724, 414] width 50 height 80
click at [629, 322] on input "d." at bounding box center [628, 318] width 1 height 9
radio input "true"
click at [665, 536] on button "Next" at bounding box center [628, 533] width 171 height 42
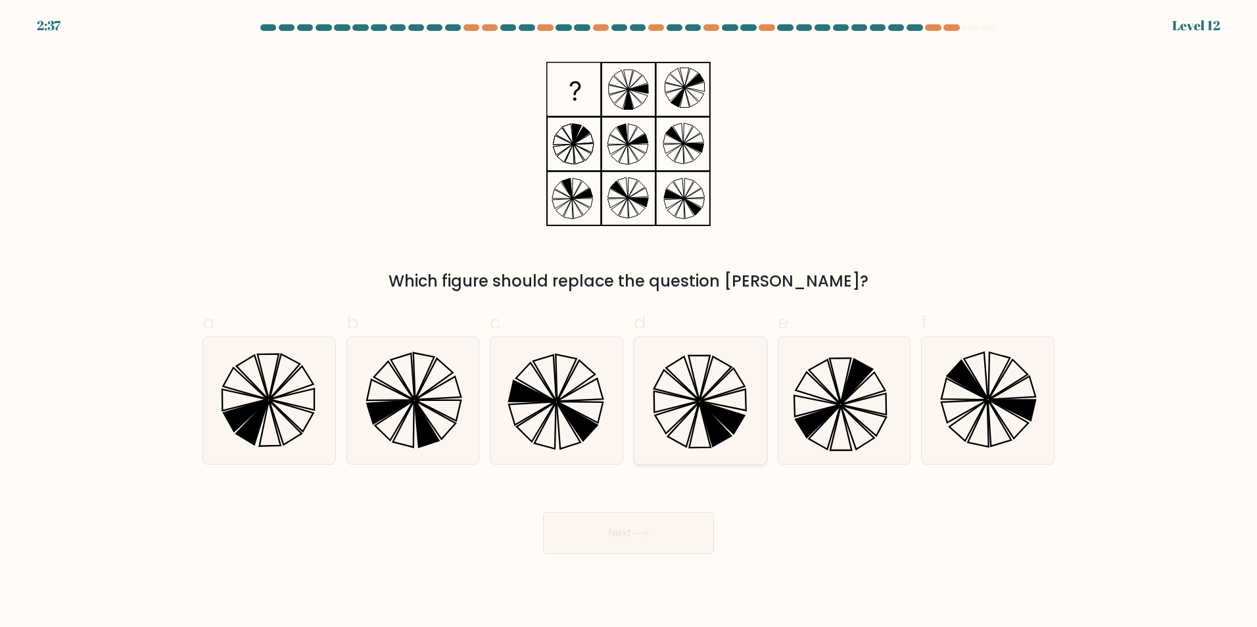
click at [692, 424] on icon at bounding box center [700, 400] width 127 height 127
click at [629, 322] on input "d." at bounding box center [628, 318] width 1 height 9
radio input "true"
click at [687, 522] on button "Next" at bounding box center [628, 533] width 171 height 42
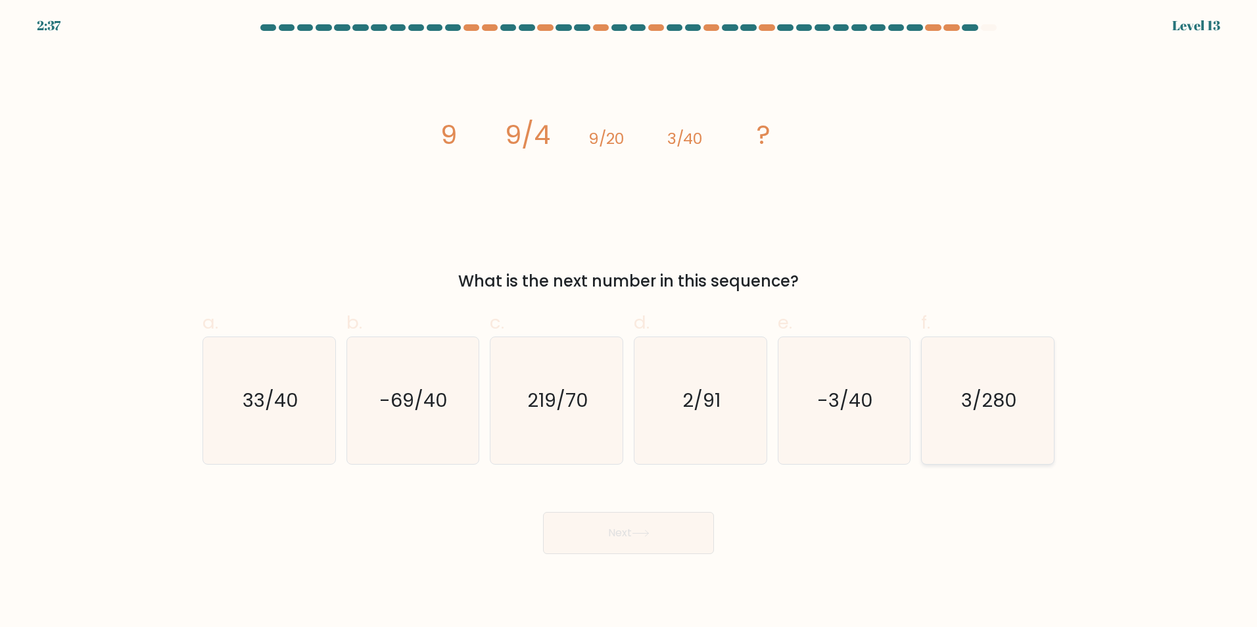
click at [946, 413] on icon "3/280" at bounding box center [987, 400] width 127 height 127
click at [629, 322] on input "f. 3/280" at bounding box center [628, 318] width 1 height 9
radio input "true"
click at [646, 524] on button "Next" at bounding box center [628, 533] width 171 height 42
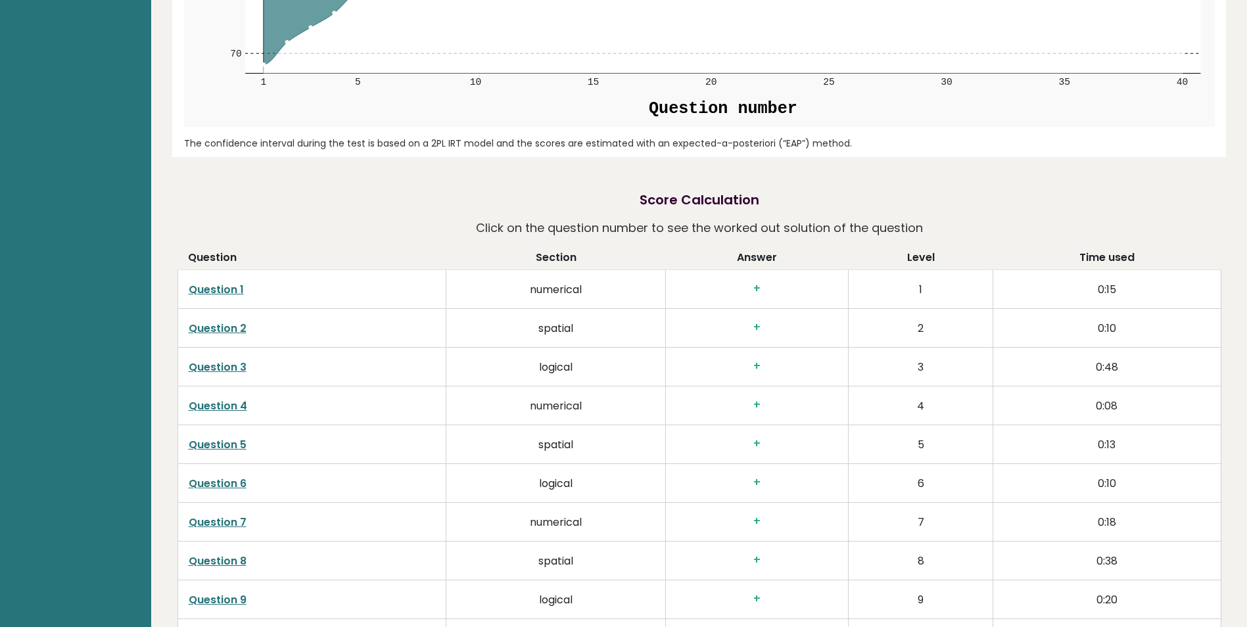
scroll to position [2366, 0]
